Goal: Task Accomplishment & Management: Manage account settings

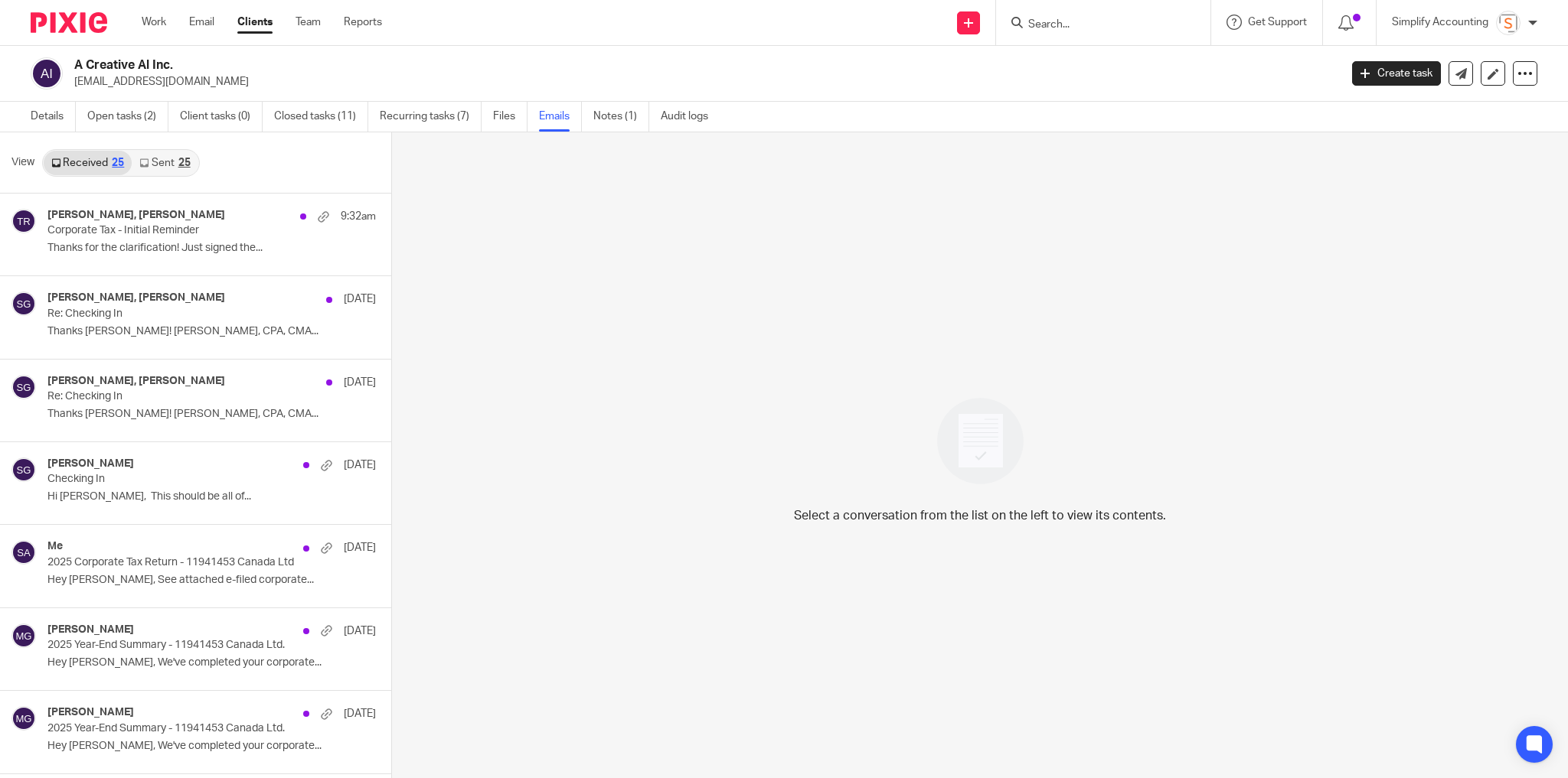
click at [1043, 11] on div at bounding box center [1103, 22] width 214 height 45
click at [1047, 22] on input "Search" at bounding box center [1095, 25] width 138 height 14
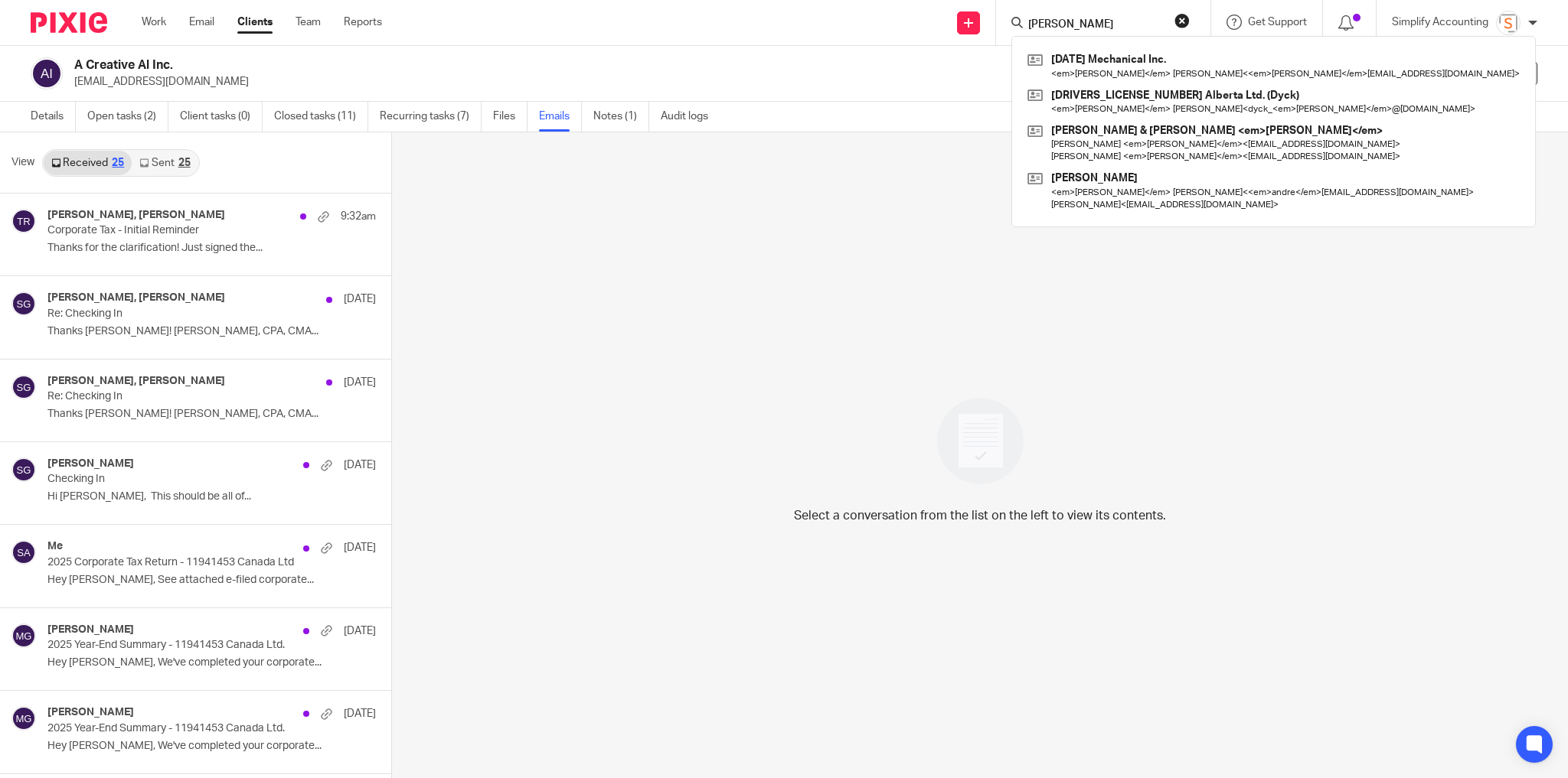
type input "[PERSON_NAME]"
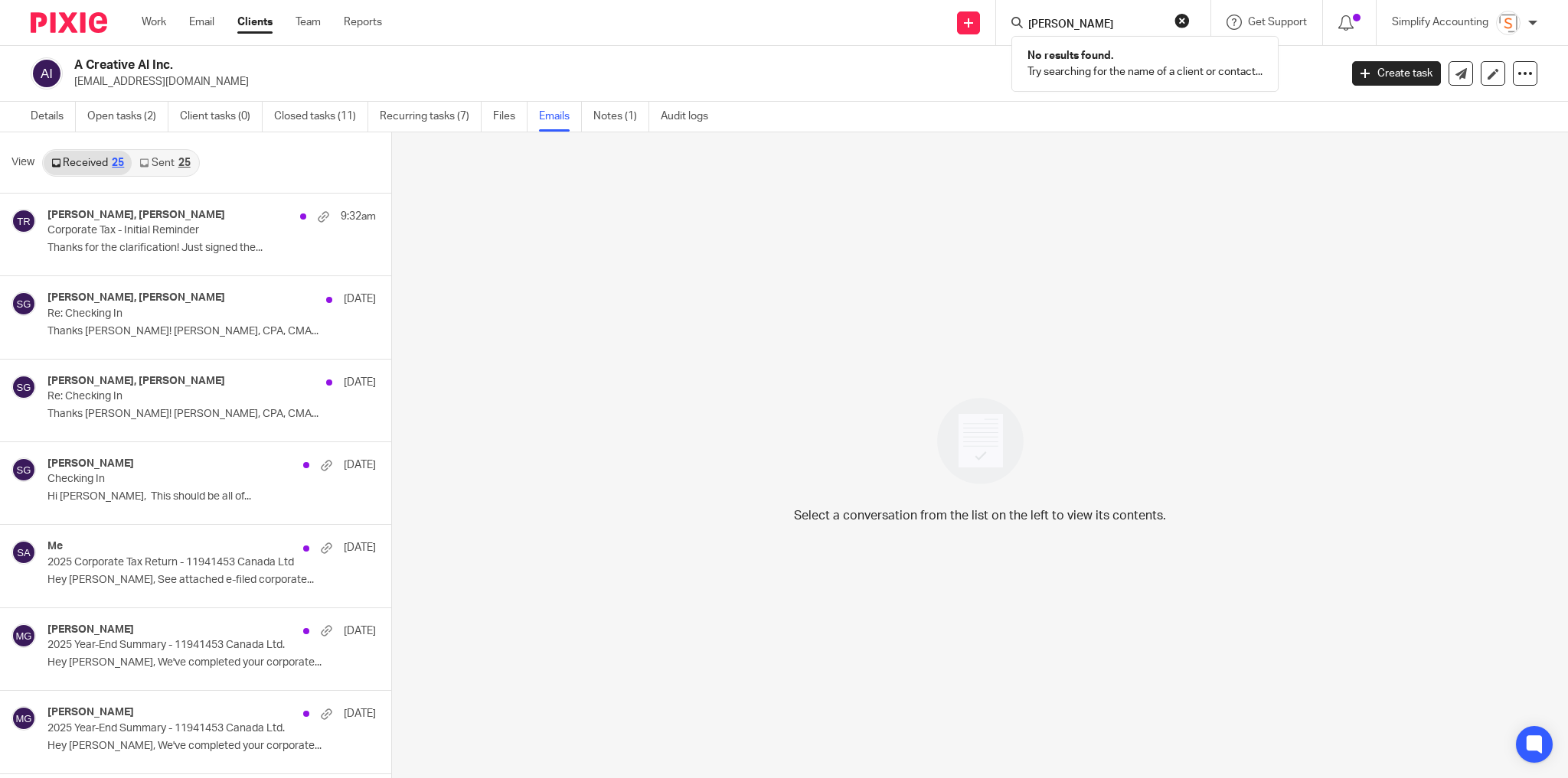
drag, startPoint x: 1098, startPoint y: 22, endPoint x: 939, endPoint y: 6, distance: 159.8
click at [939, 6] on div "Send new email Create task Add client Request signature [PERSON_NAME] No result…" at bounding box center [986, 22] width 1163 height 45
click at [1038, 23] on input "Search" at bounding box center [1095, 25] width 138 height 14
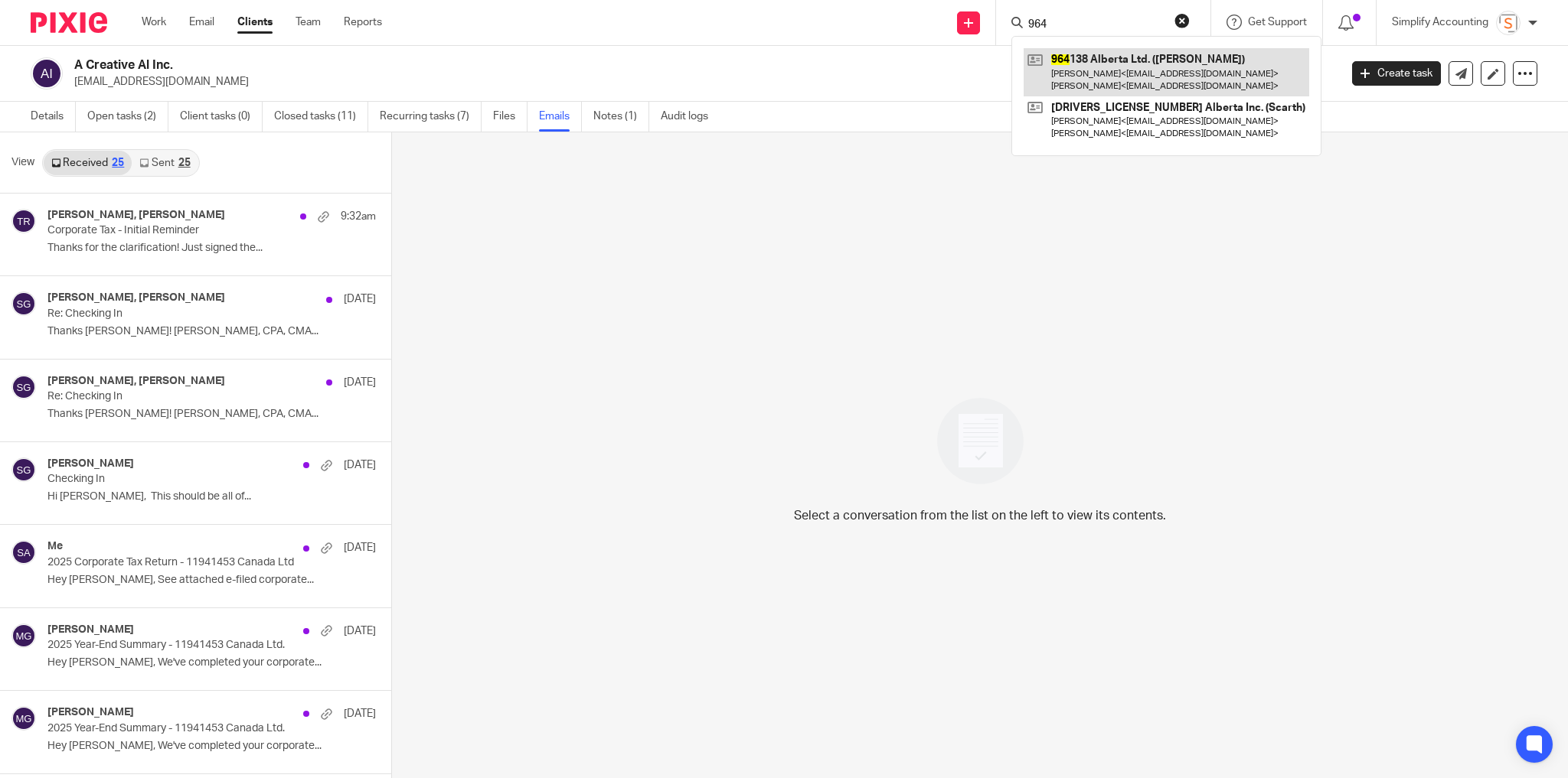
type input "964"
click at [1098, 83] on link at bounding box center [1166, 72] width 286 height 48
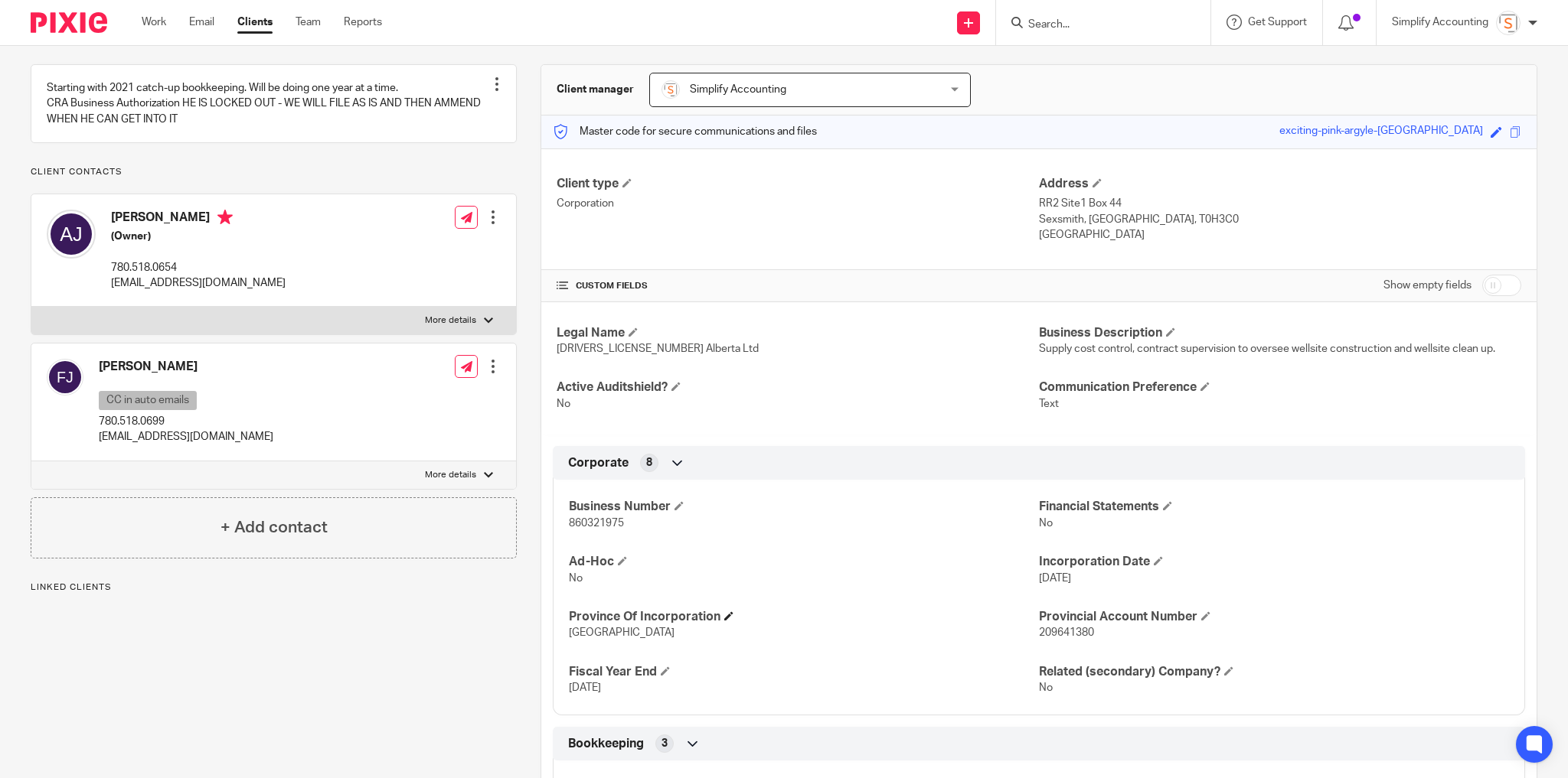
scroll to position [183, 0]
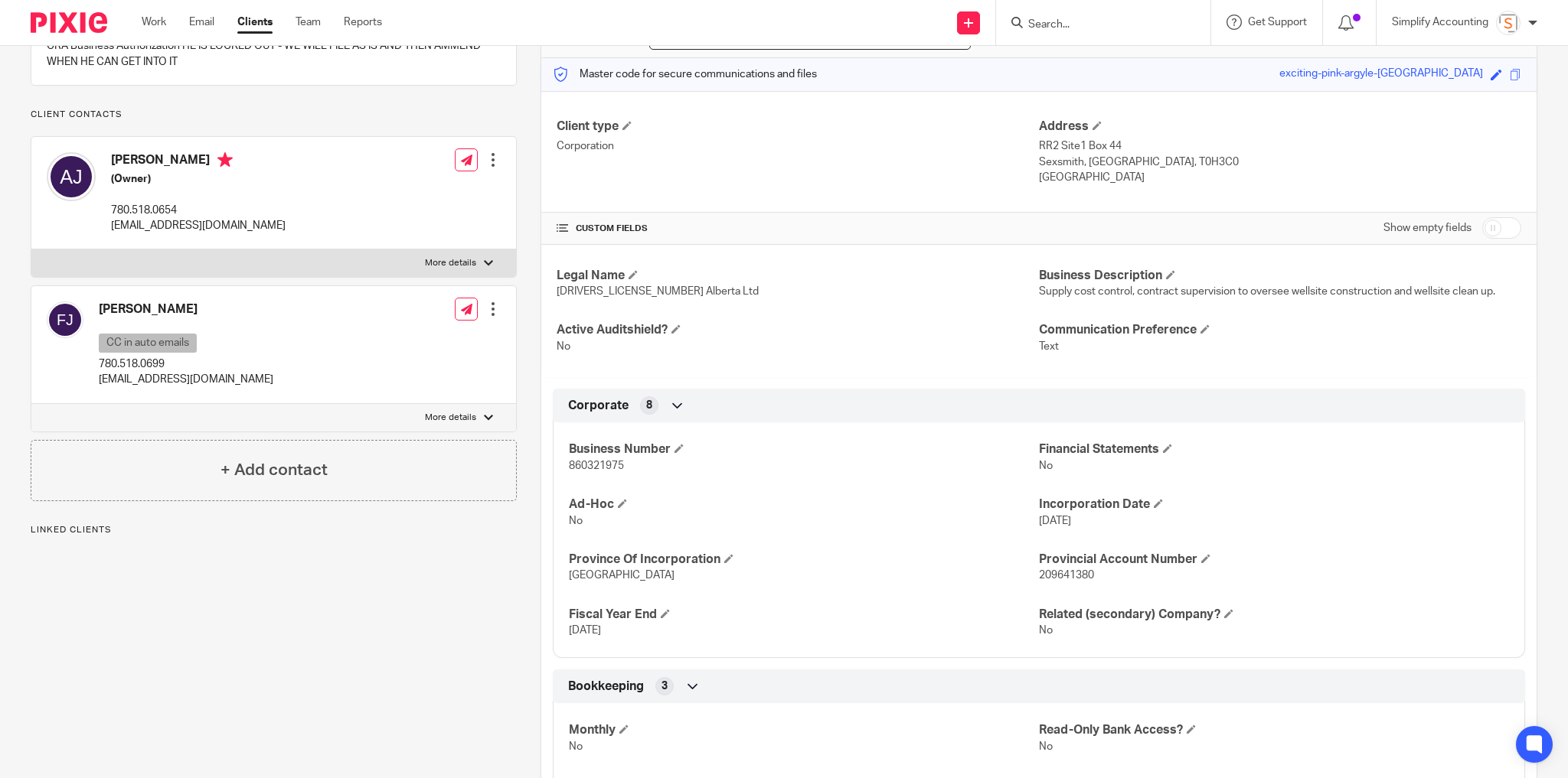
click at [610, 461] on span "860321975" at bounding box center [597, 466] width 55 height 11
copy span "860321975"
click at [598, 462] on span "860321975" at bounding box center [597, 466] width 55 height 11
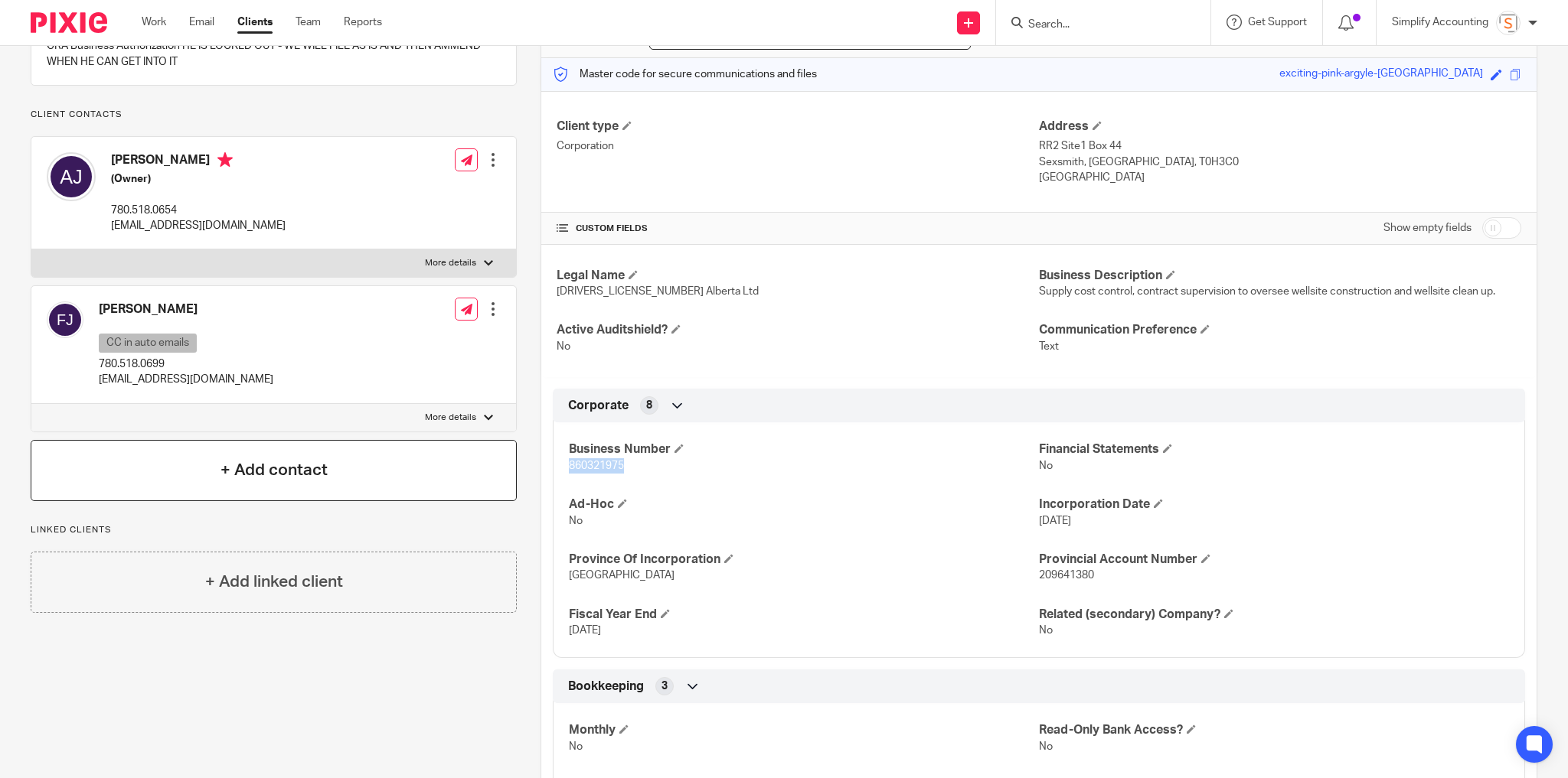
copy span "860321975"
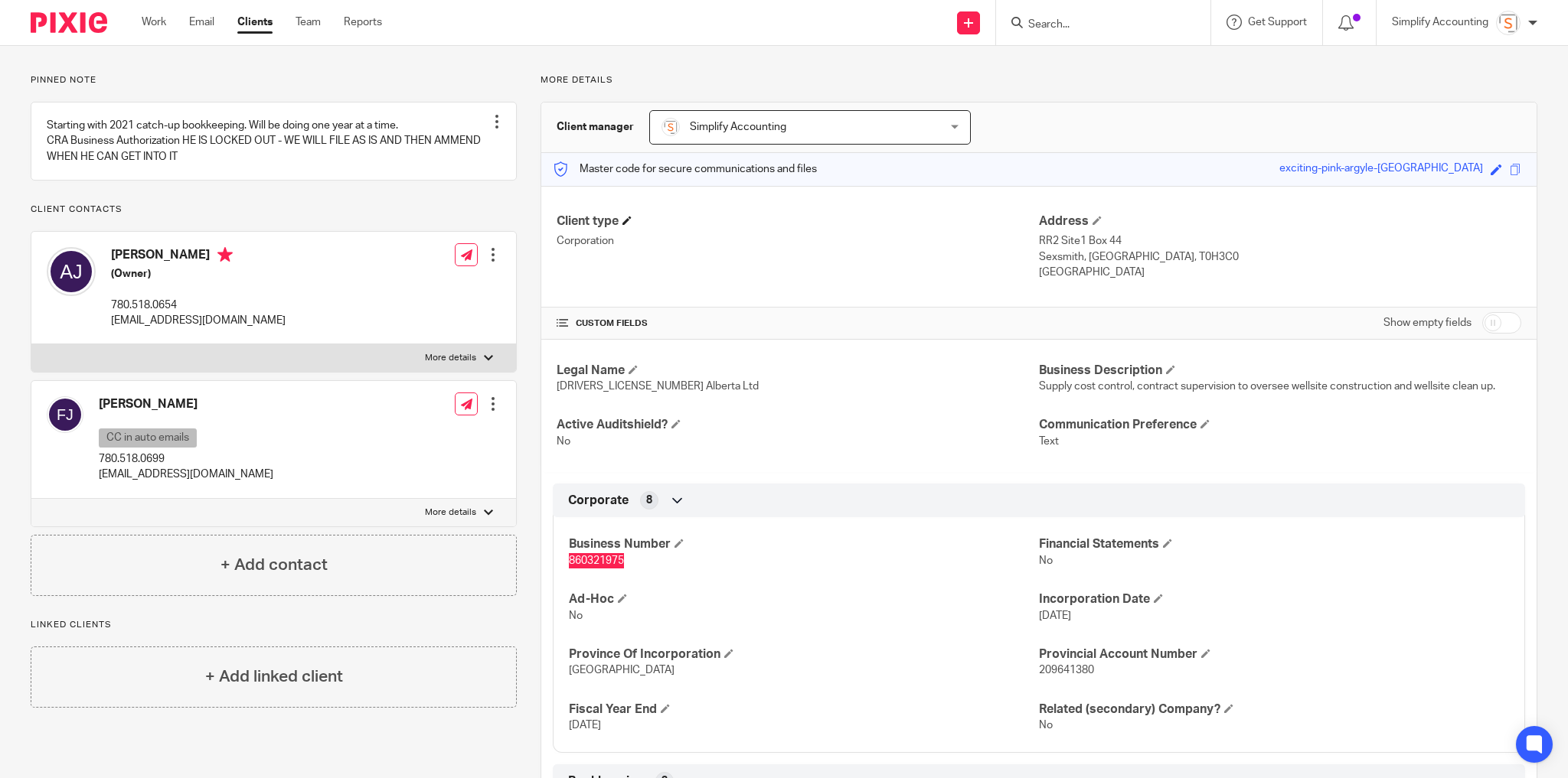
scroll to position [0, 0]
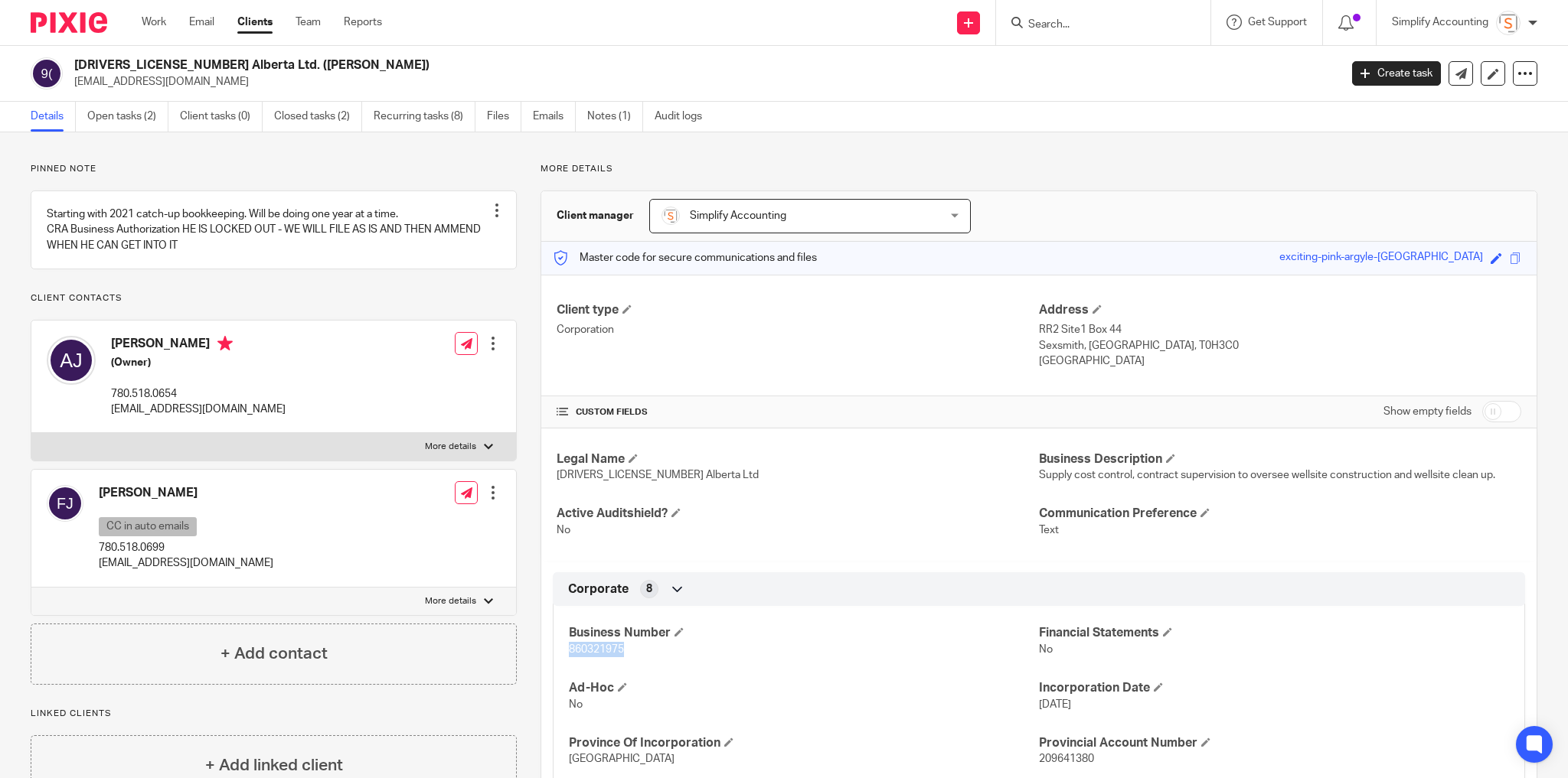
click at [442, 453] on p "More details" at bounding box center [451, 446] width 51 height 12
click at [31, 433] on input "More details" at bounding box center [30, 432] width 1 height 1
checkbox input "true"
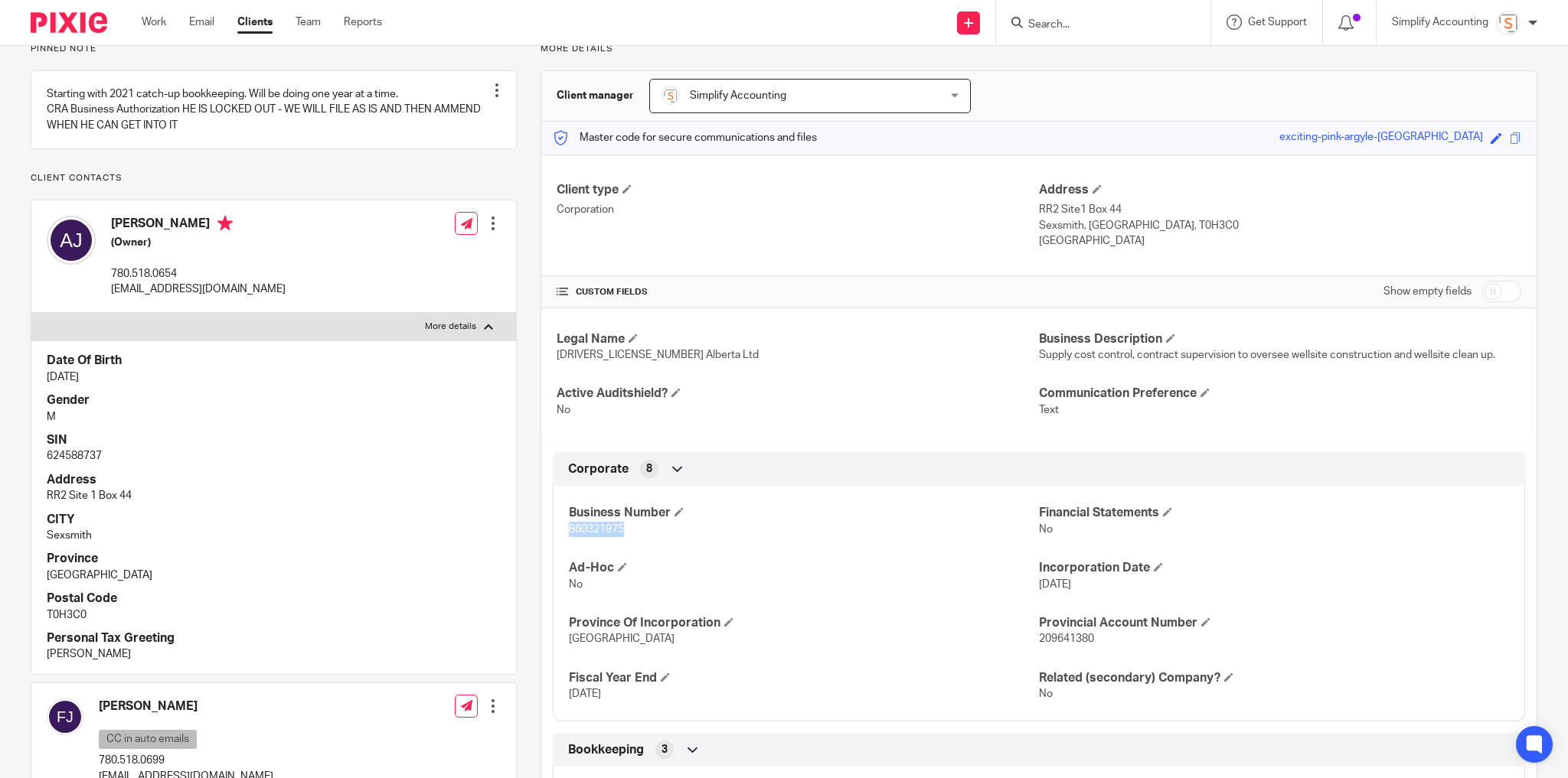
scroll to position [122, 0]
click at [67, 461] on p "624588737" at bounding box center [274, 453] width 454 height 16
click at [108, 461] on p "624588737" at bounding box center [274, 453] width 454 height 16
drag, startPoint x: 101, startPoint y: 468, endPoint x: 67, endPoint y: 468, distance: 34.0
click at [67, 461] on p "624588737" at bounding box center [274, 453] width 454 height 16
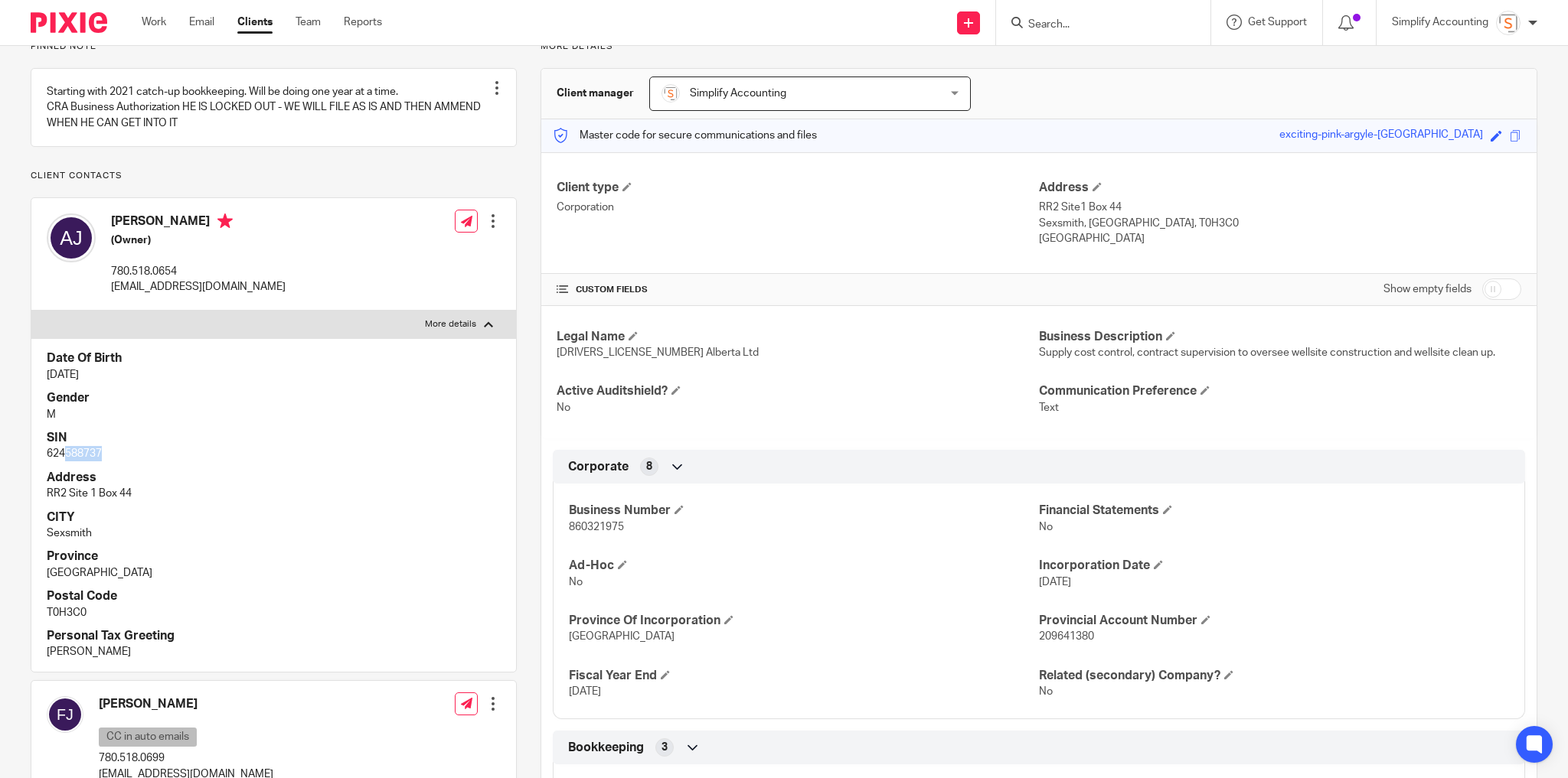
copy p "588737"
click at [1490, 136] on span at bounding box center [1495, 136] width 12 height 12
paste input "588737"
type input "588737"
click at [1457, 131] on link "Save" at bounding box center [1469, 135] width 24 height 16
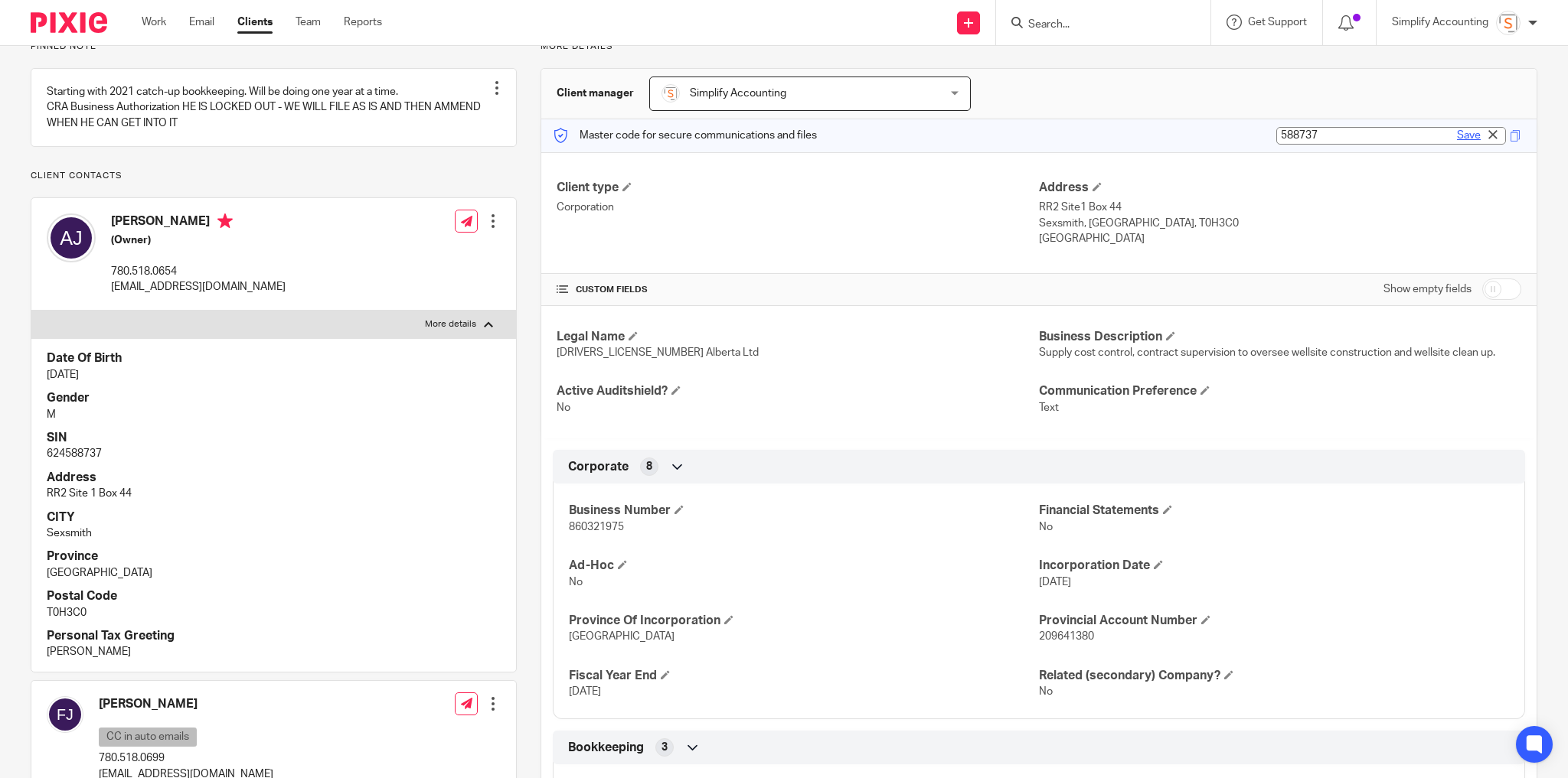
type input "588737"
click at [572, 522] on span "860321975" at bounding box center [597, 528] width 55 height 11
copy span "860321975"
click at [1074, 28] on input "Search" at bounding box center [1095, 25] width 138 height 14
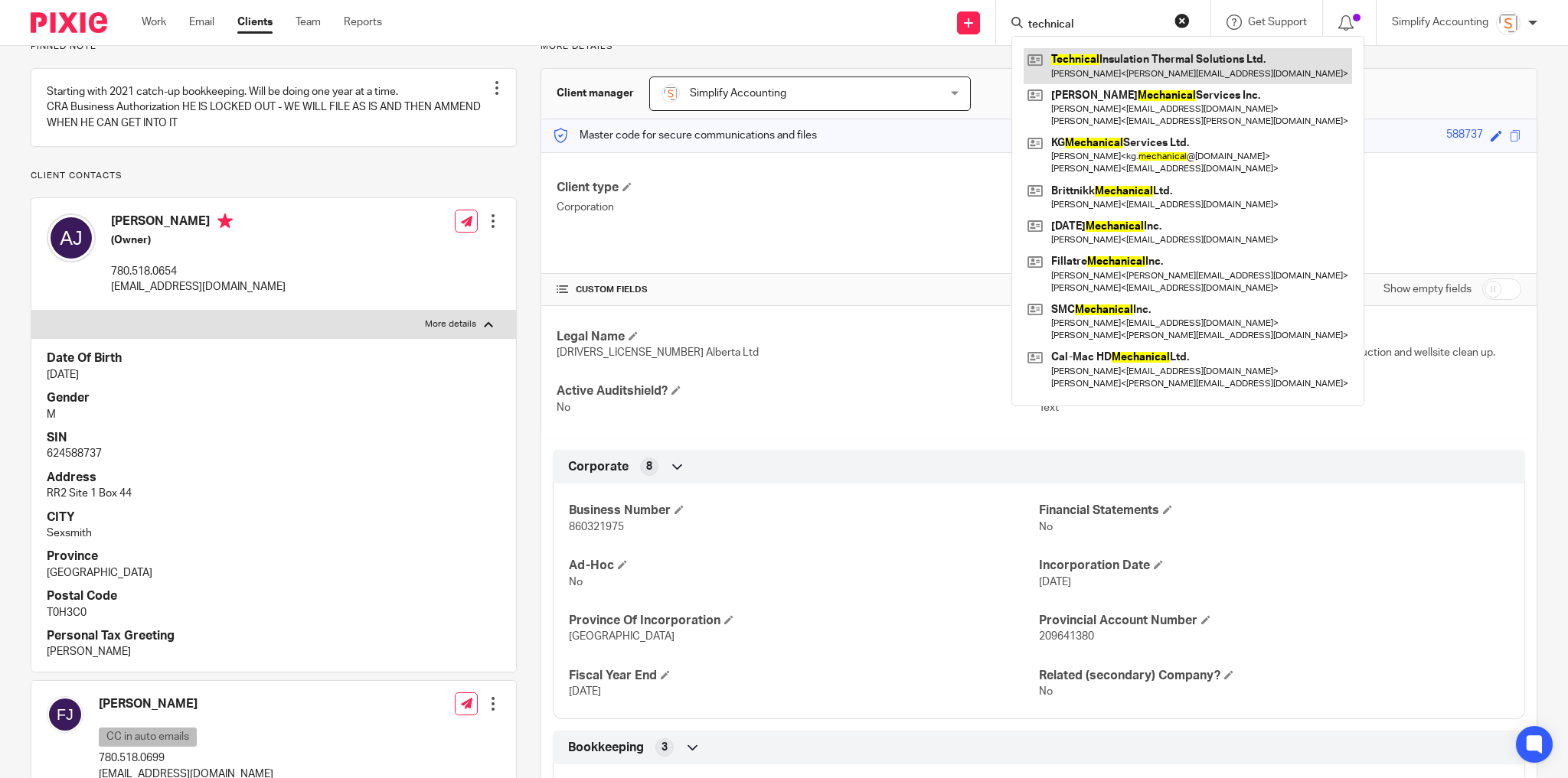
type input "technical"
click at [1084, 80] on link at bounding box center [1188, 66] width 329 height 35
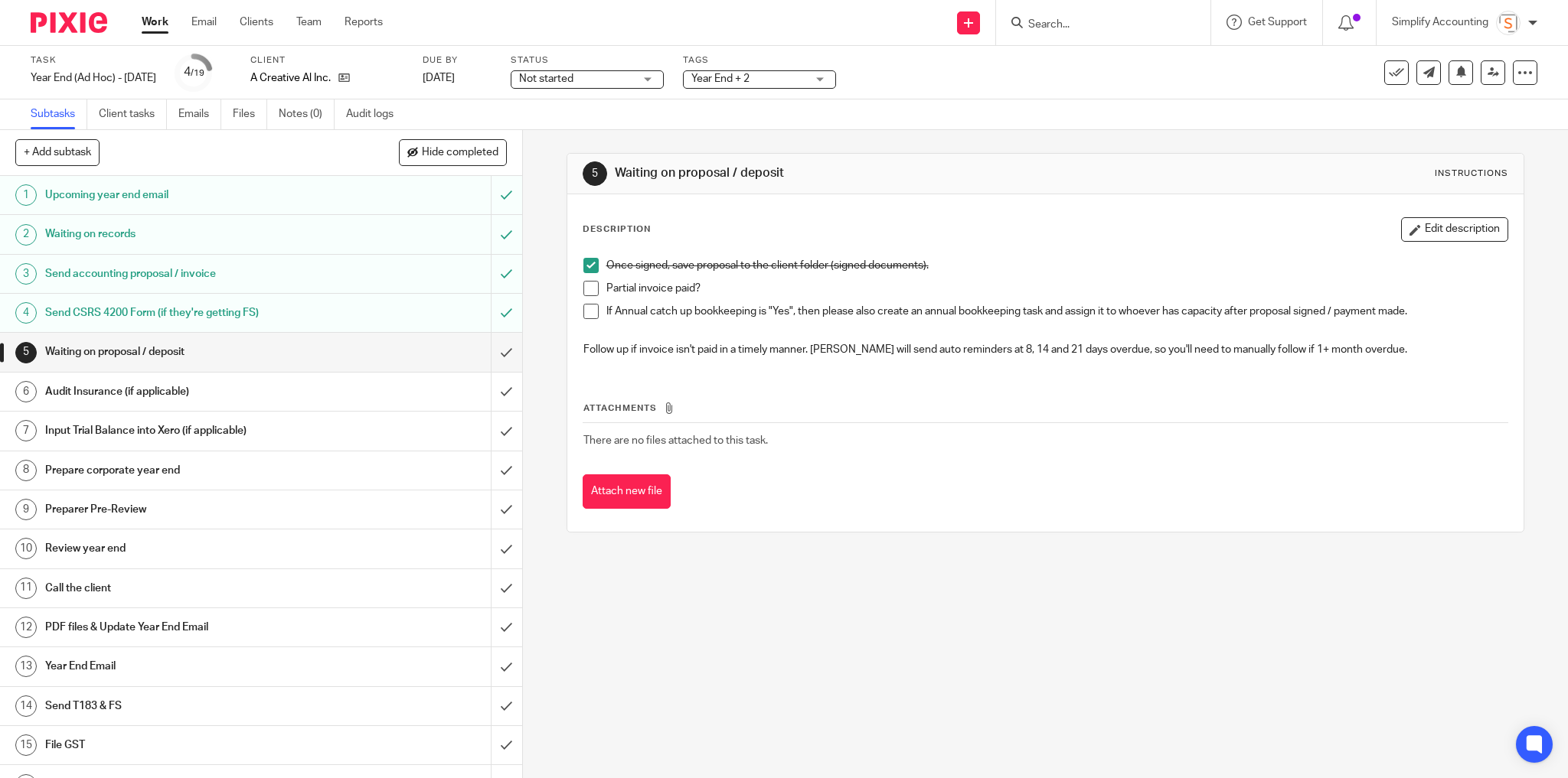
click at [585, 283] on span at bounding box center [590, 288] width 16 height 16
click at [498, 356] on input "submit" at bounding box center [261, 352] width 522 height 39
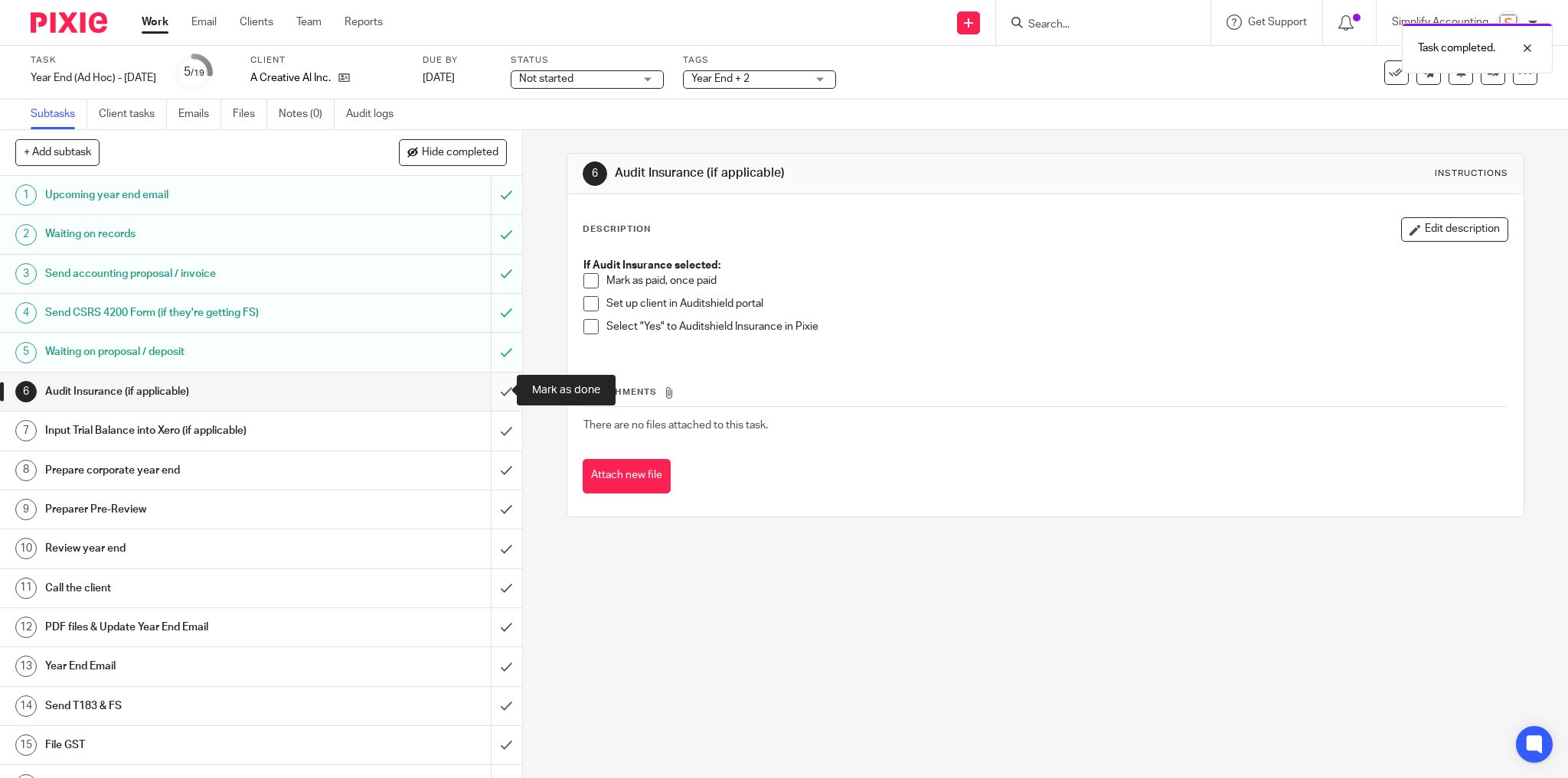
click at [492, 389] on input "submit" at bounding box center [261, 392] width 522 height 39
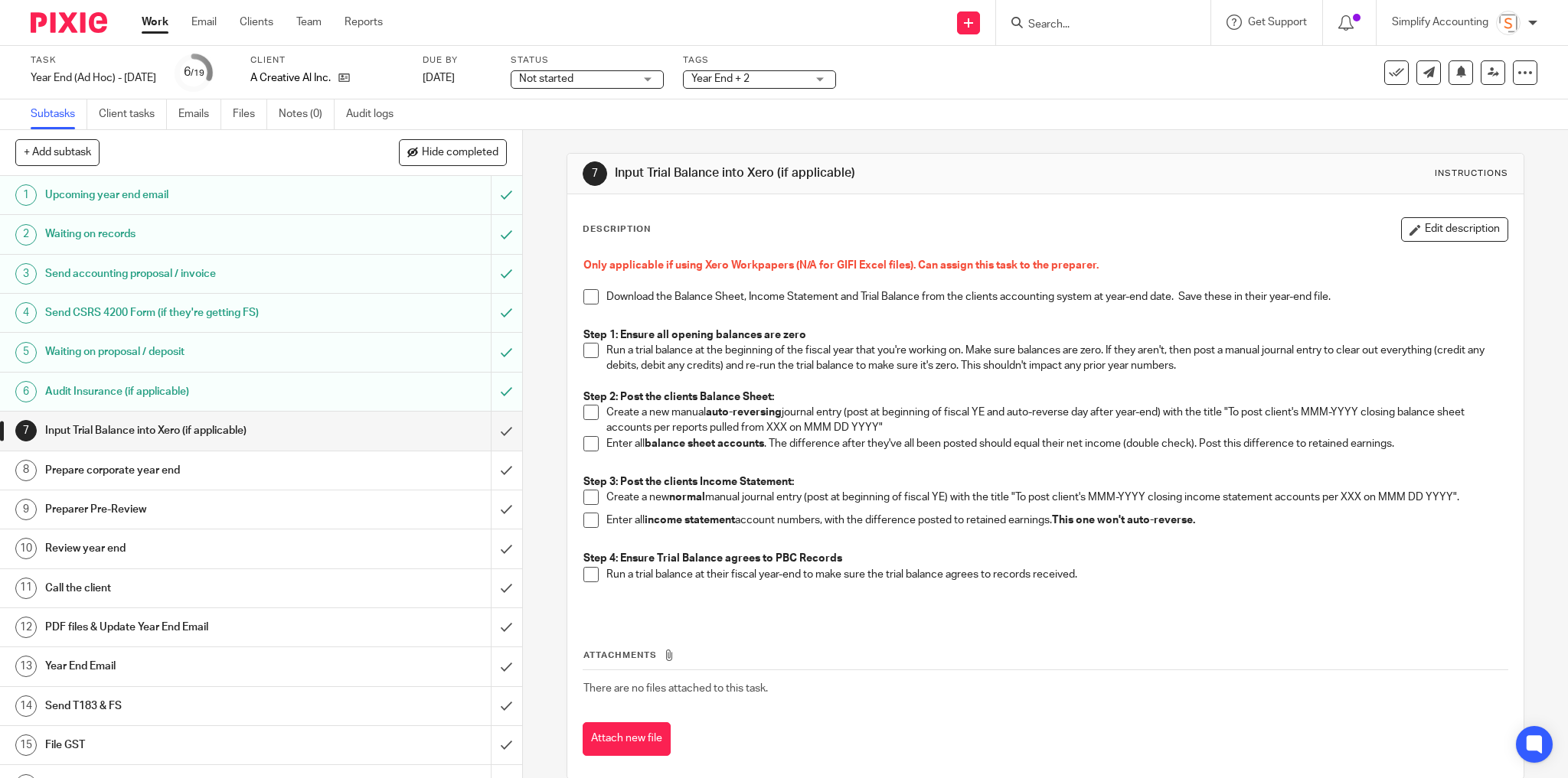
click at [799, 85] on span "Year End + 2" at bounding box center [748, 80] width 115 height 17
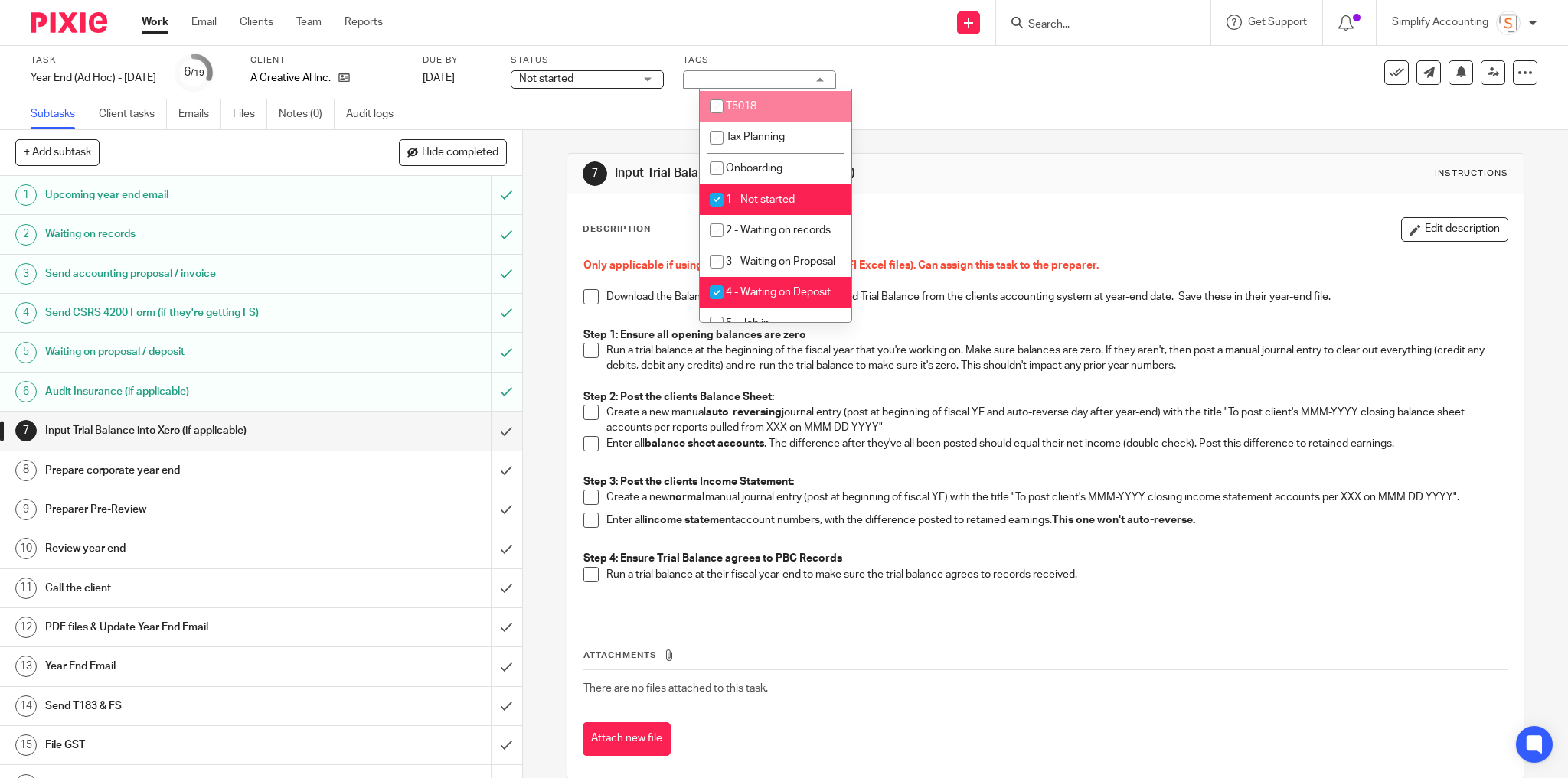
scroll to position [367, 0]
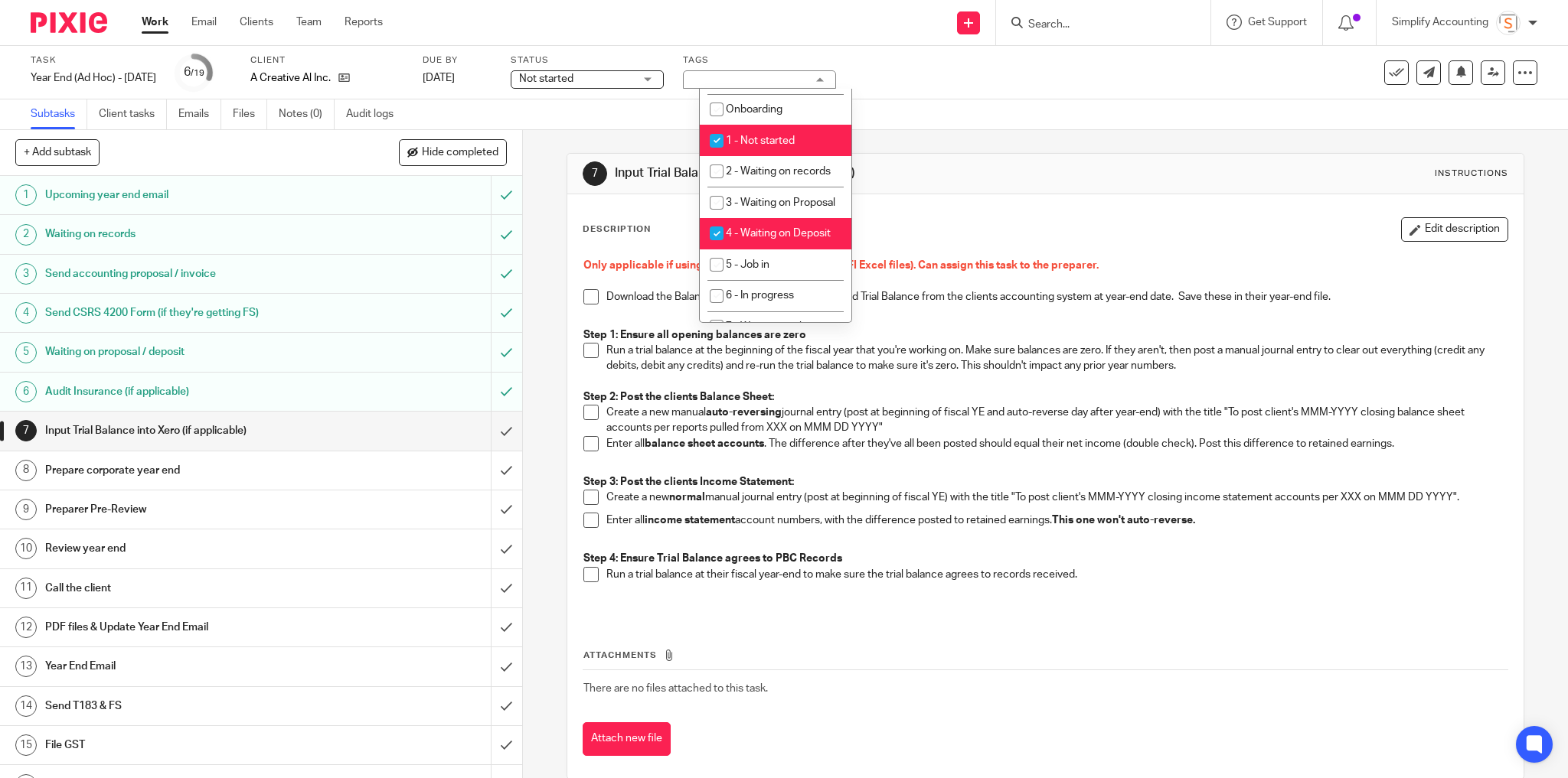
click at [799, 239] on span "4 - Waiting on Deposit" at bounding box center [778, 233] width 105 height 11
checkbox input "false"
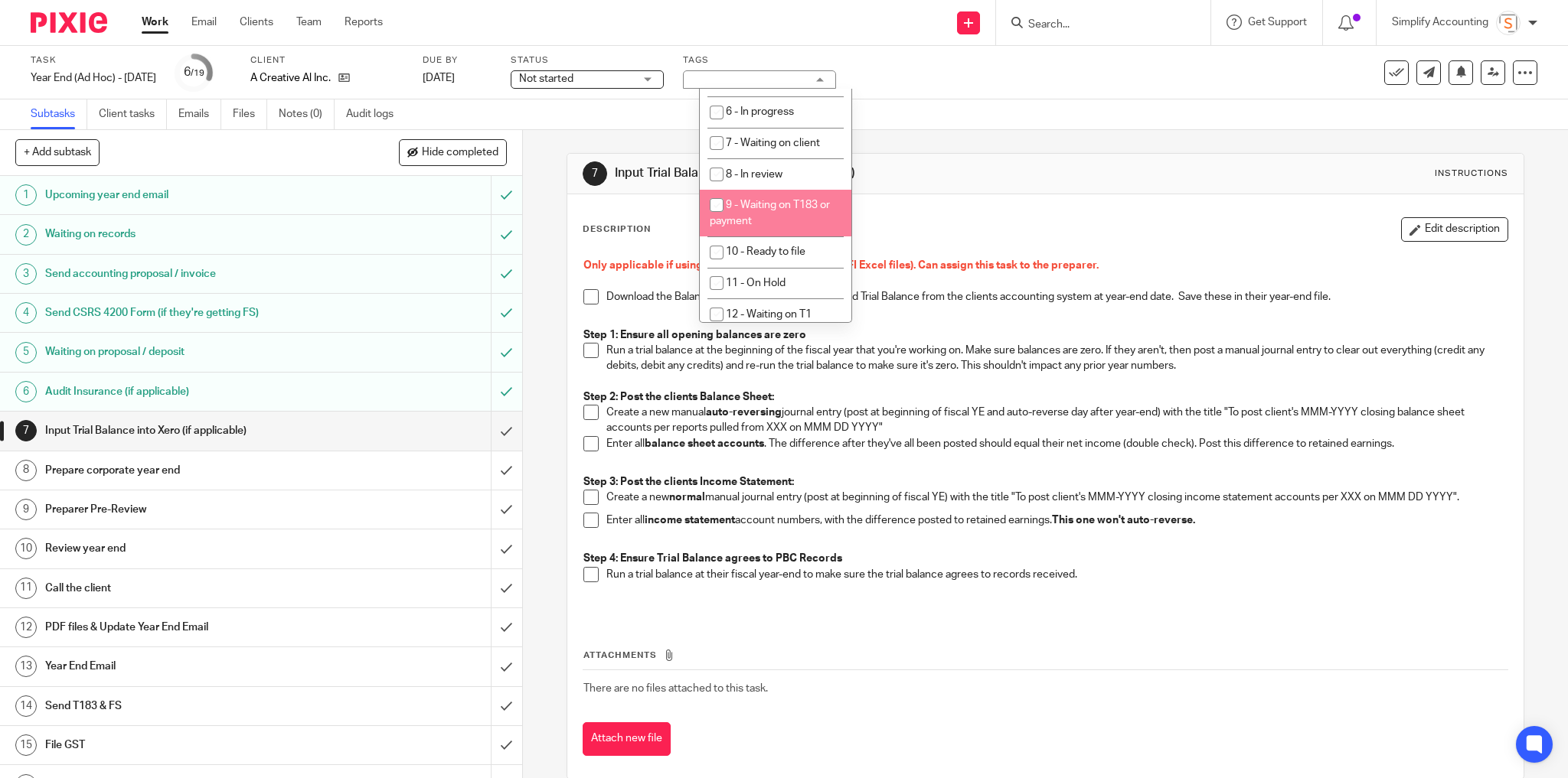
scroll to position [183, 0]
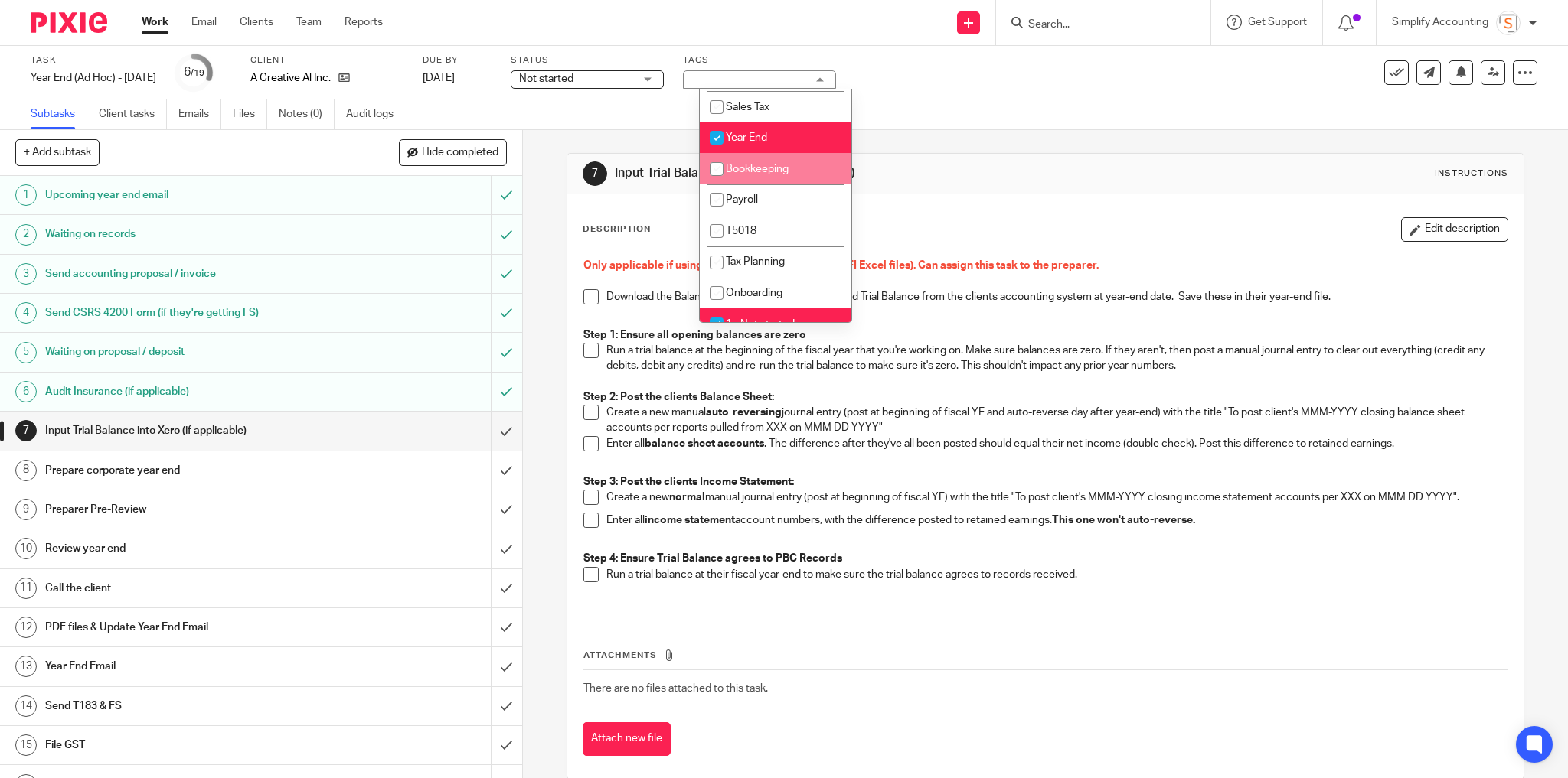
click at [793, 175] on li "Bookkeeping" at bounding box center [775, 169] width 151 height 31
checkbox input "true"
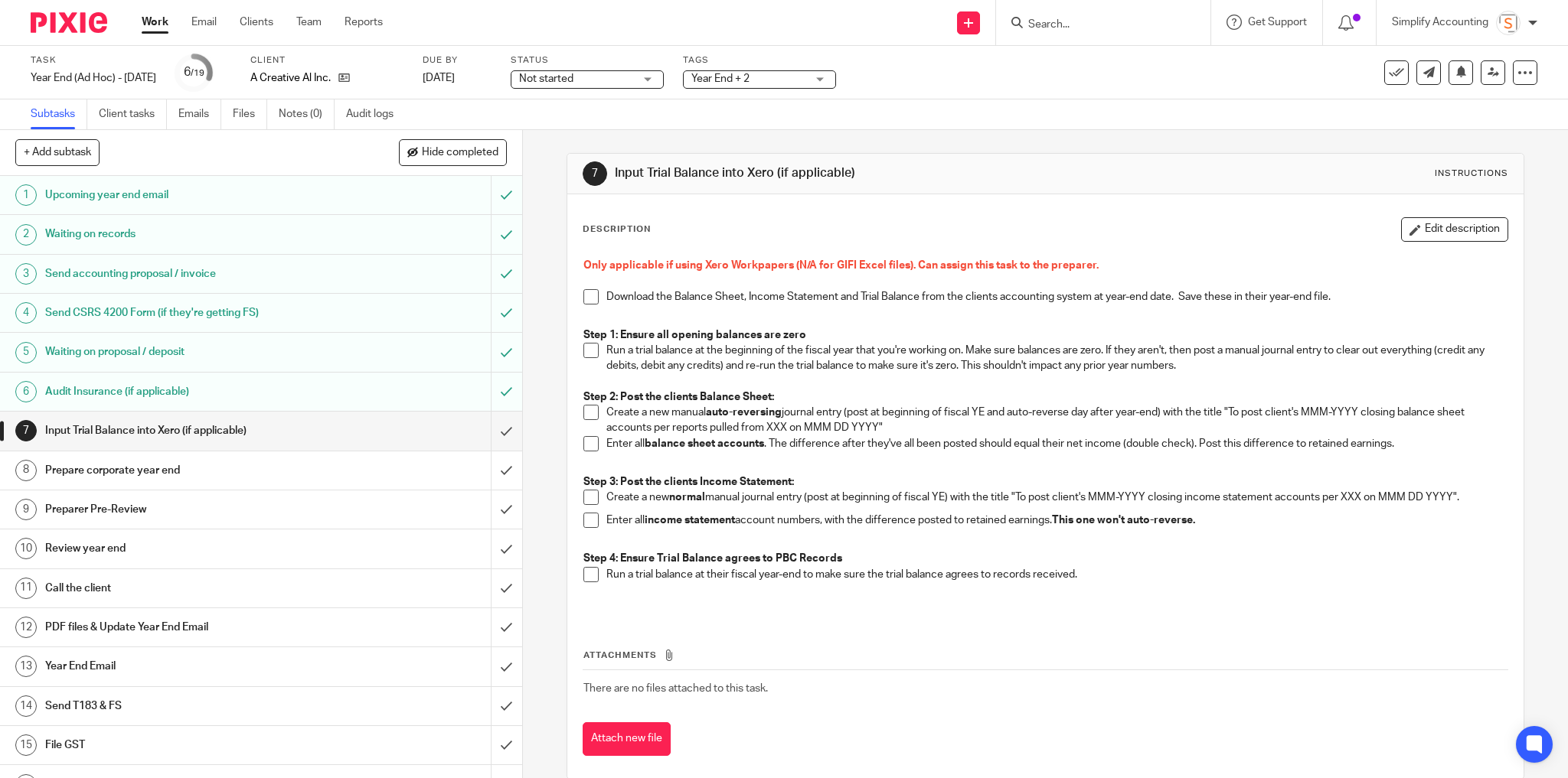
drag, startPoint x: 954, startPoint y: 79, endPoint x: 1258, endPoint y: 73, distance: 304.1
click at [955, 79] on div "Task Year End (Ad Hoc) - July 2025 Save Year End (Ad Hoc) - July 2025 6 /19 Cli…" at bounding box center [657, 72] width 1255 height 37
click at [1487, 72] on icon at bounding box center [1493, 72] width 12 height 12
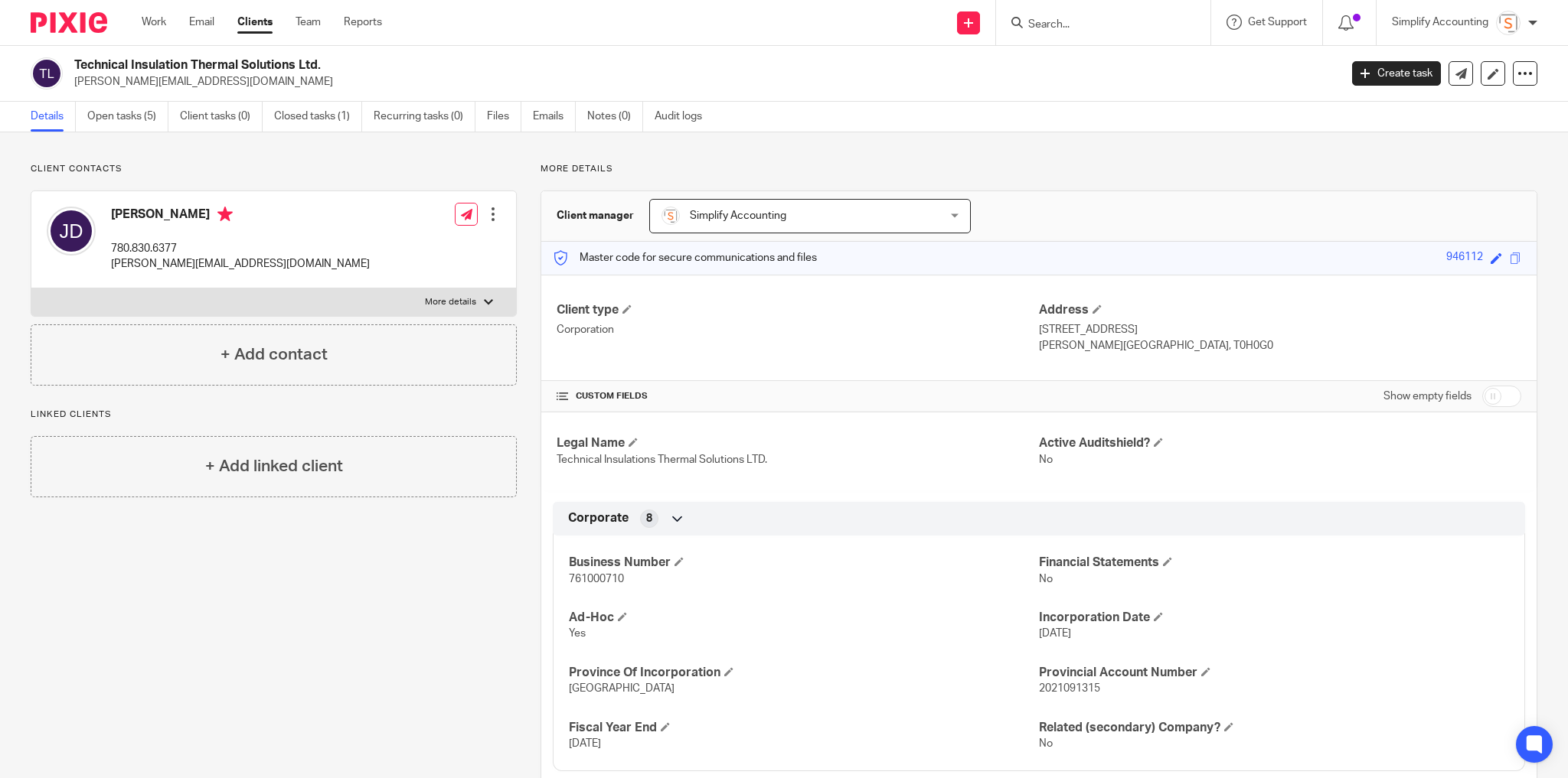
click at [274, 551] on div "Client contacts [PERSON_NAME] 780.830.6377 [PERSON_NAME][EMAIL_ADDRESS][DOMAIN_…" at bounding box center [262, 582] width 510 height 837
click at [592, 581] on span "761000710" at bounding box center [597, 579] width 55 height 11
click at [592, 580] on span "761000710" at bounding box center [597, 579] width 55 height 11
click at [592, 575] on span "761000710" at bounding box center [597, 579] width 55 height 11
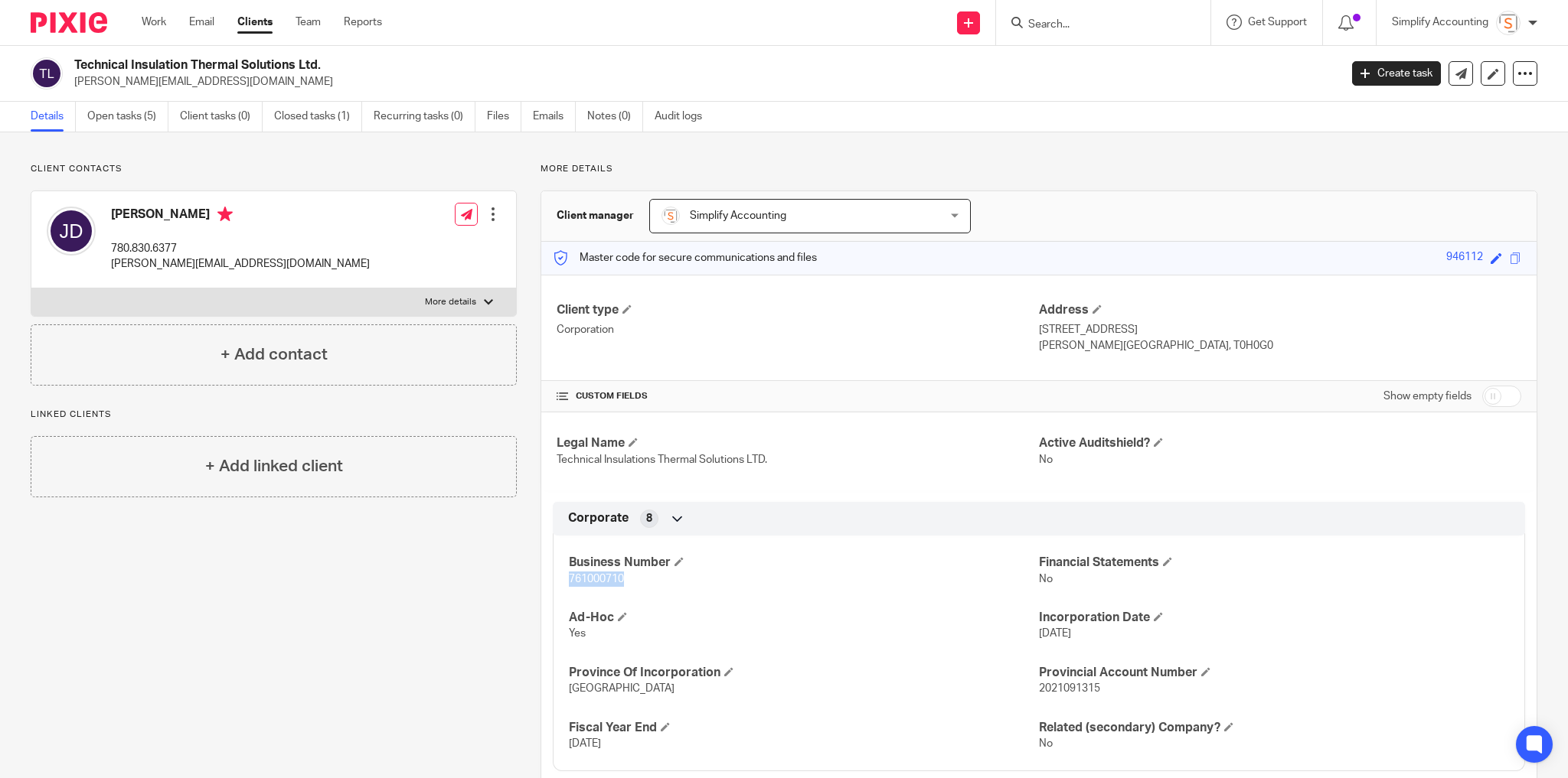
copy span "761000710"
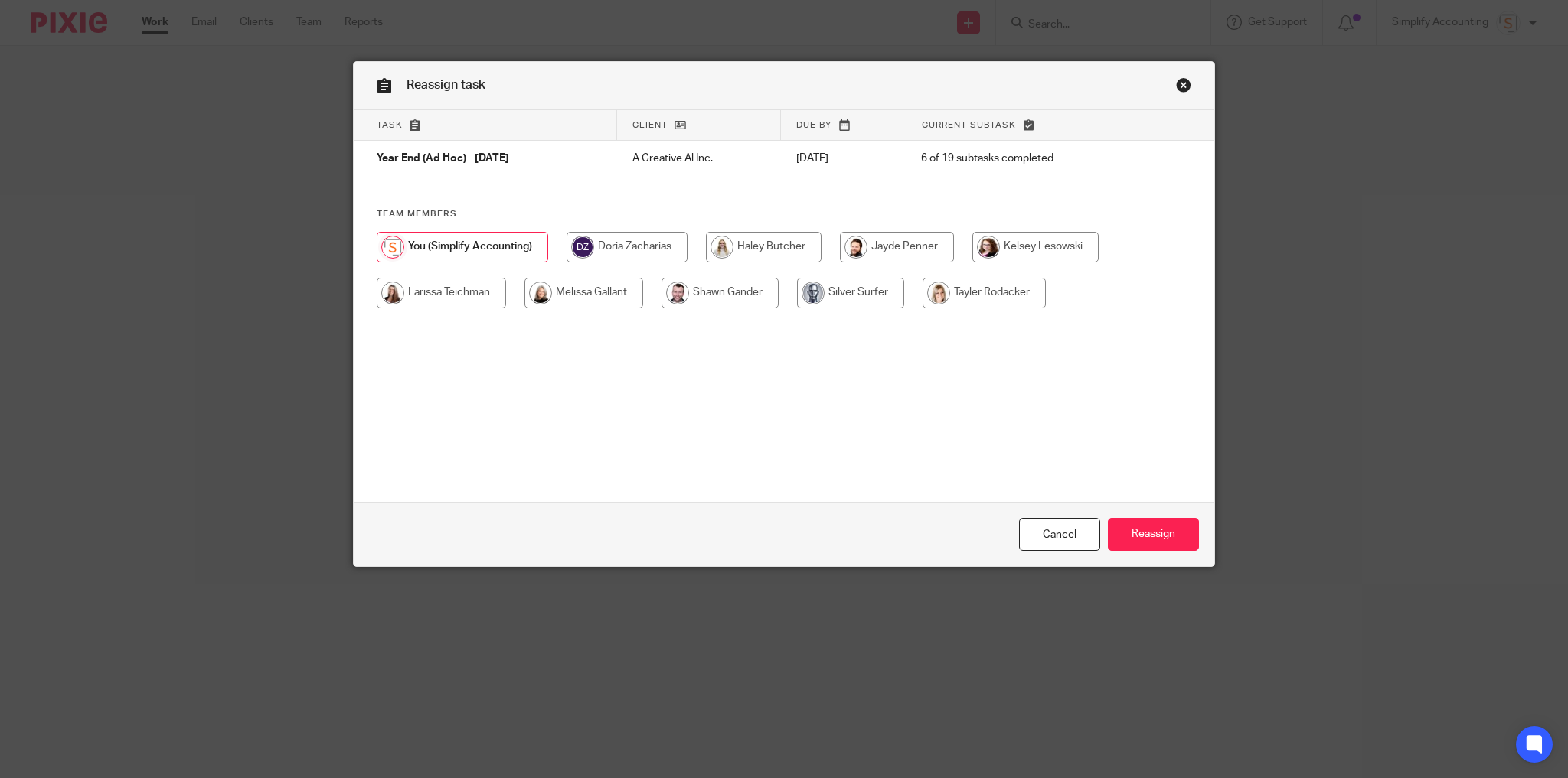
click at [781, 232] on input "radio" at bounding box center [764, 247] width 116 height 30
radio input "true"
click at [1156, 536] on input "Reassign" at bounding box center [1153, 534] width 91 height 33
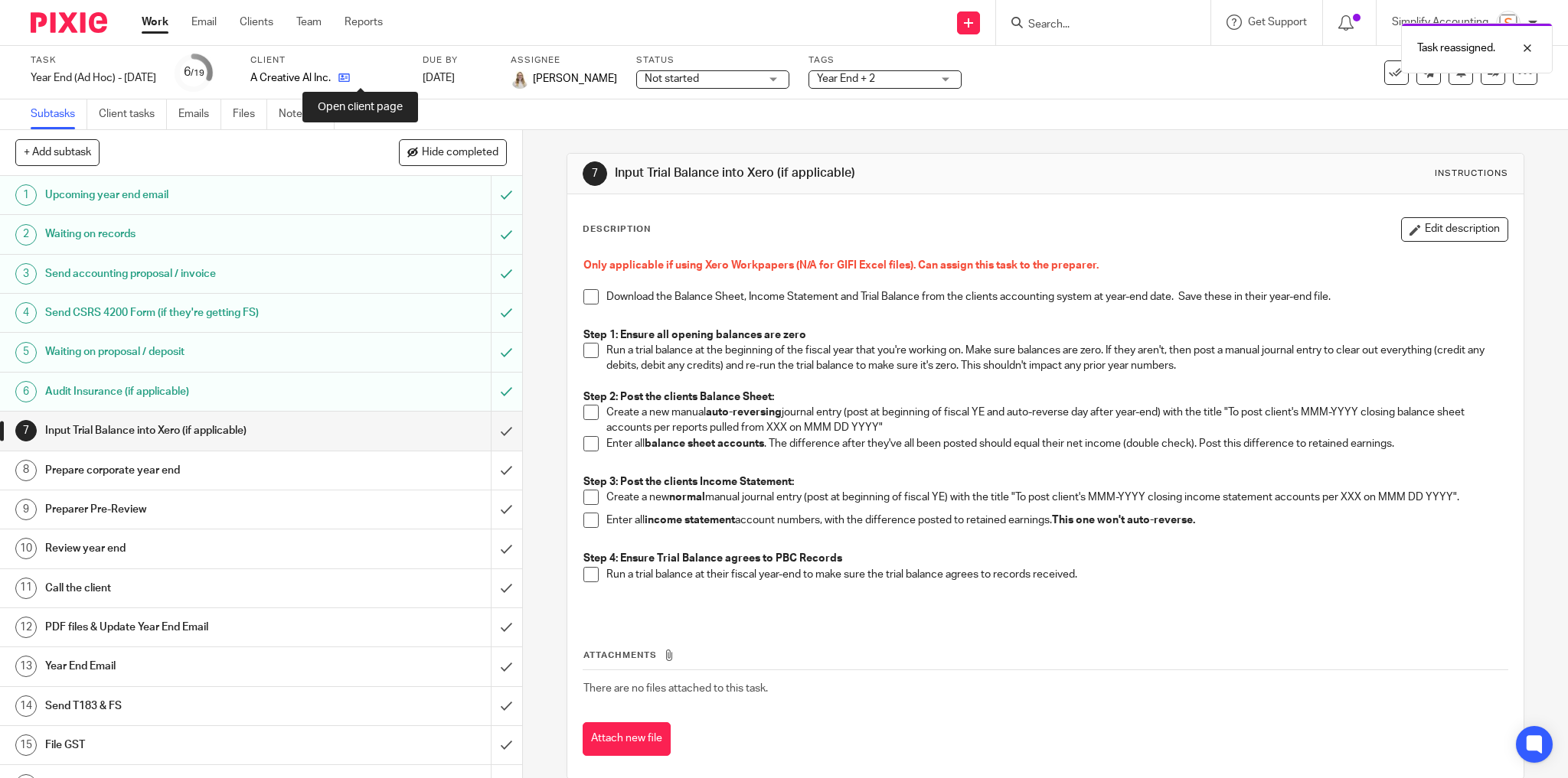
click at [350, 77] on icon at bounding box center [344, 77] width 12 height 12
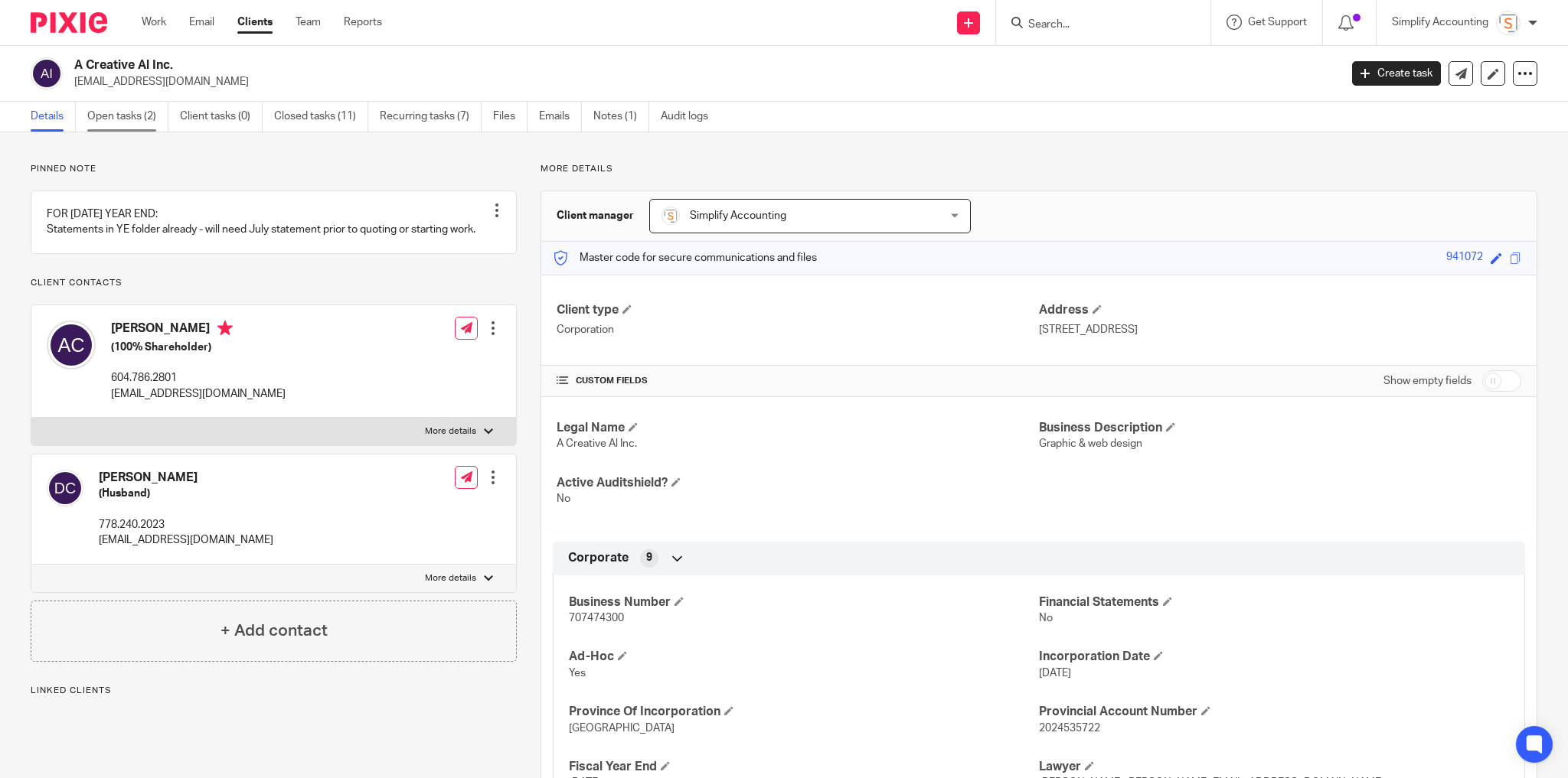
click at [135, 116] on link "Open tasks (2)" at bounding box center [128, 117] width 81 height 30
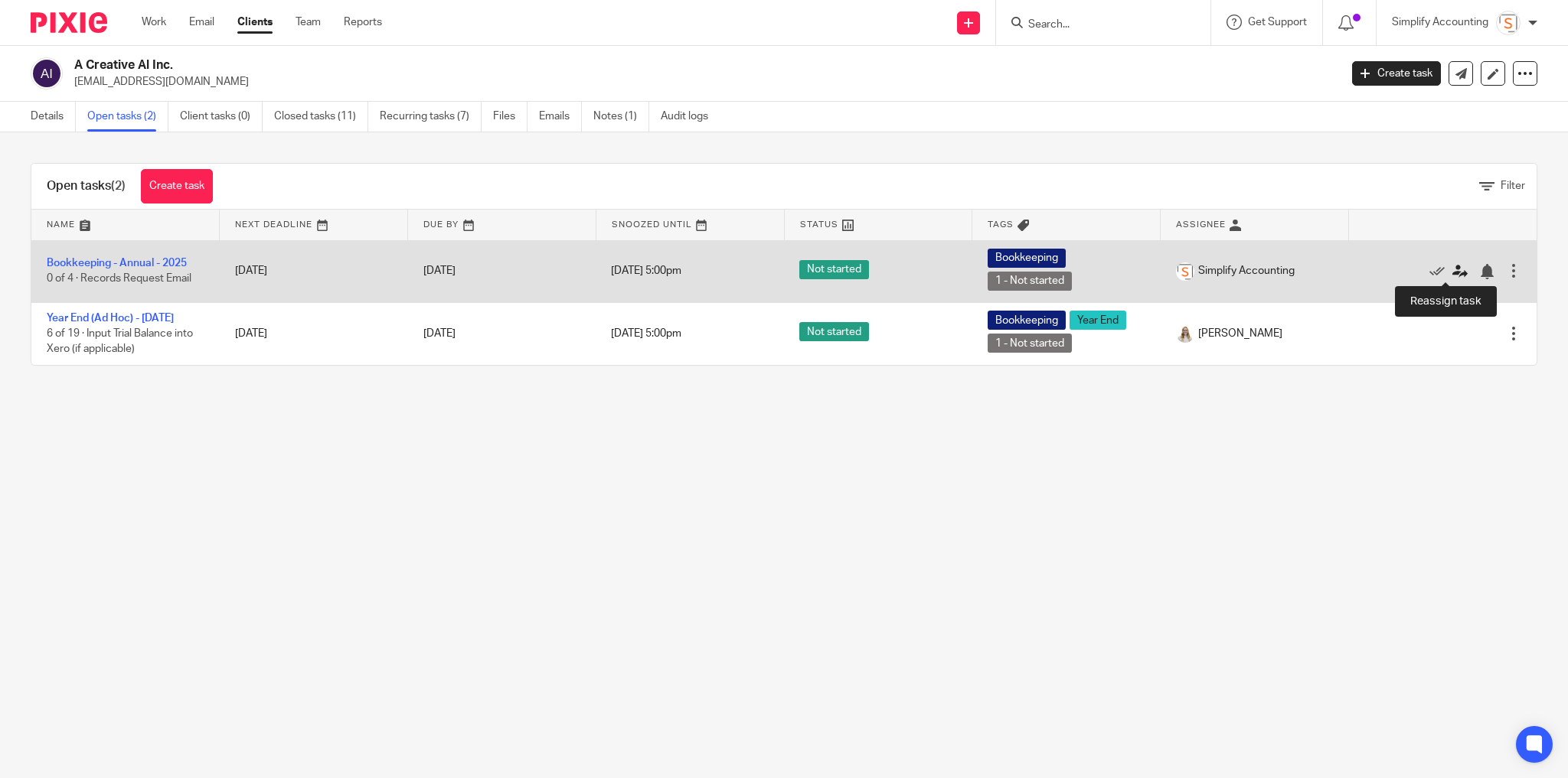
click at [1452, 274] on icon at bounding box center [1460, 272] width 16 height 16
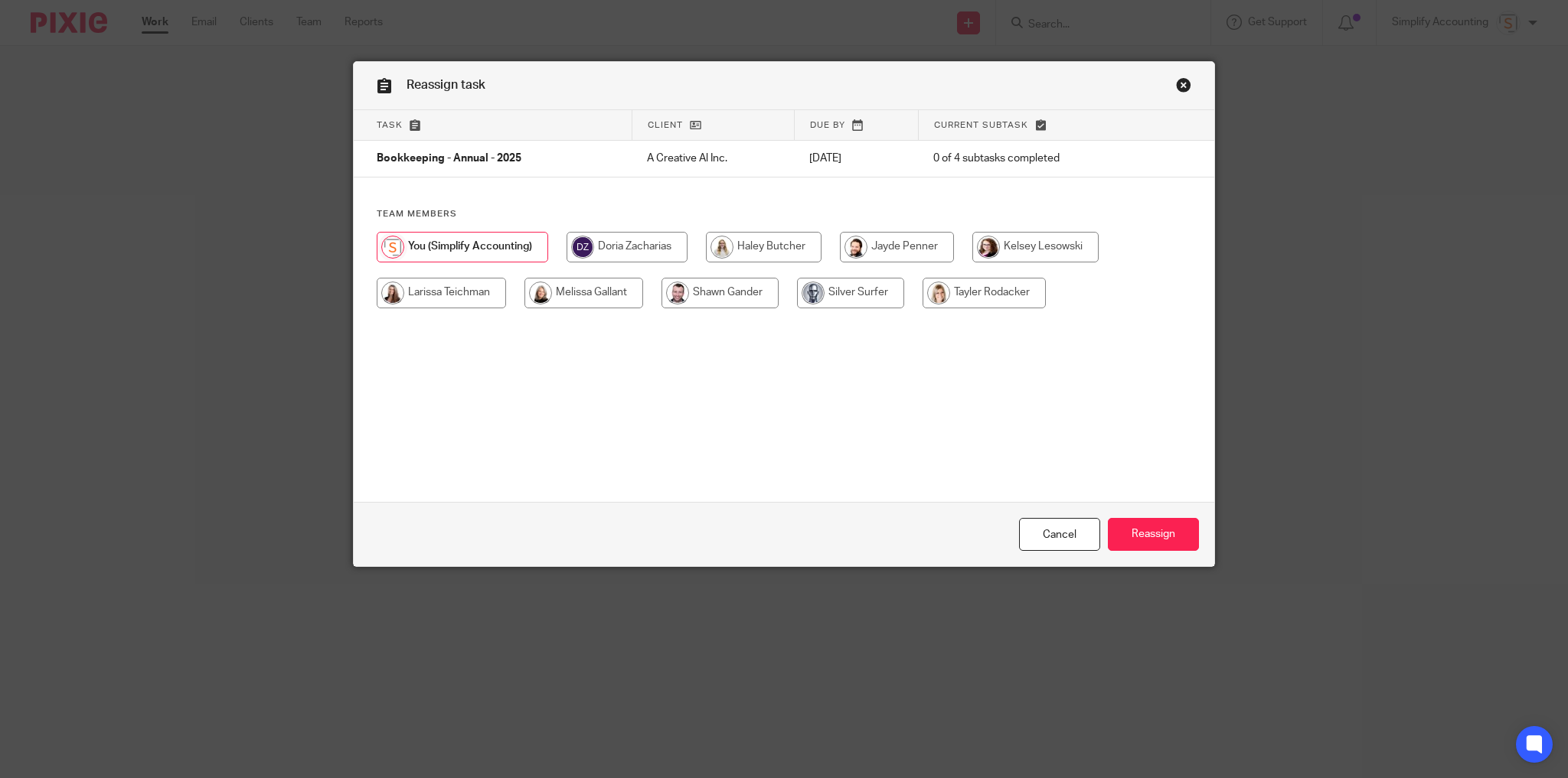
click at [768, 241] on input "radio" at bounding box center [764, 247] width 116 height 30
radio input "true"
click at [1182, 540] on input "Reassign" at bounding box center [1153, 534] width 91 height 33
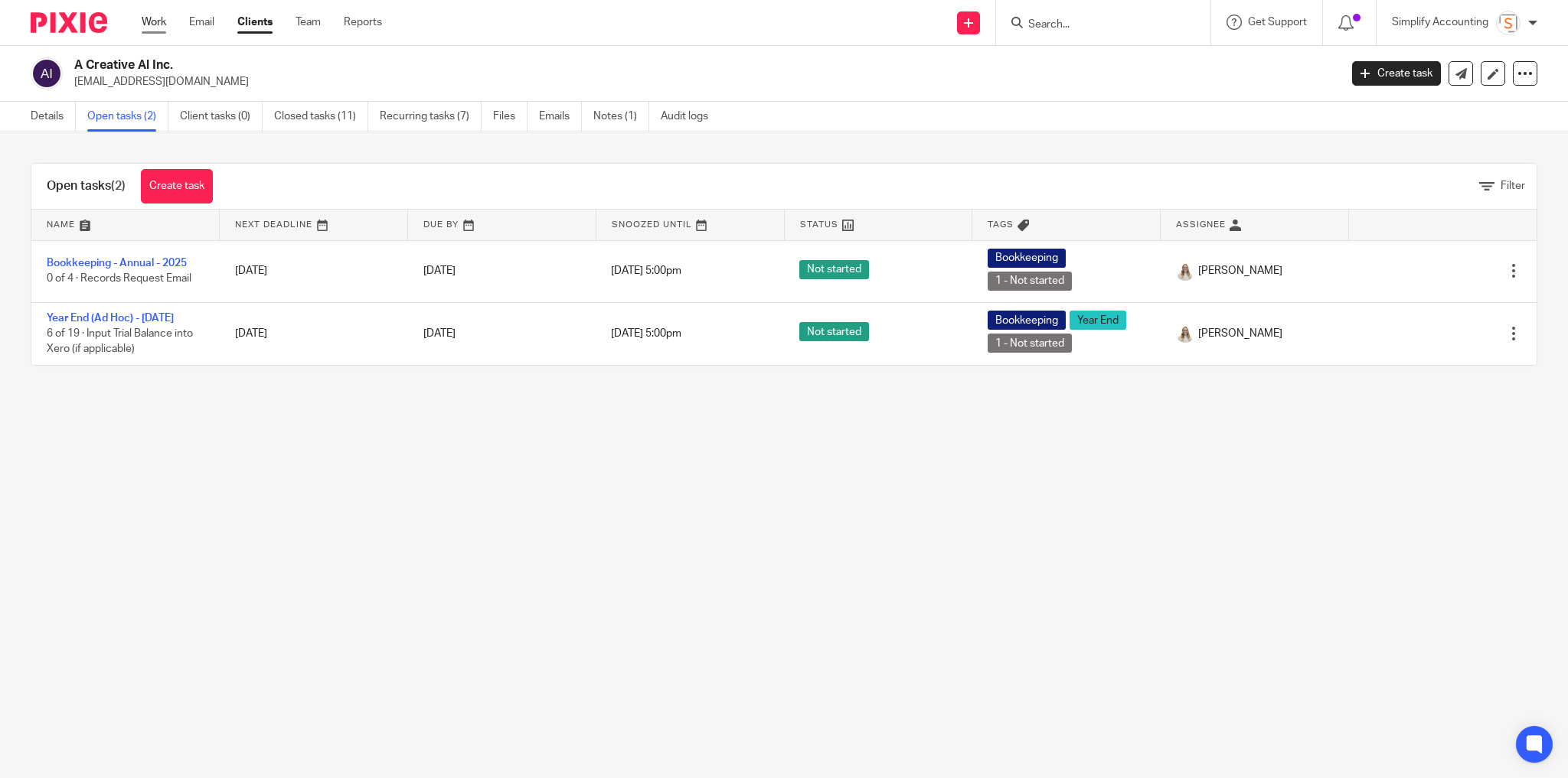
click at [149, 20] on link "Work" at bounding box center [153, 22] width 25 height 16
